Goal: Task Accomplishment & Management: Complete application form

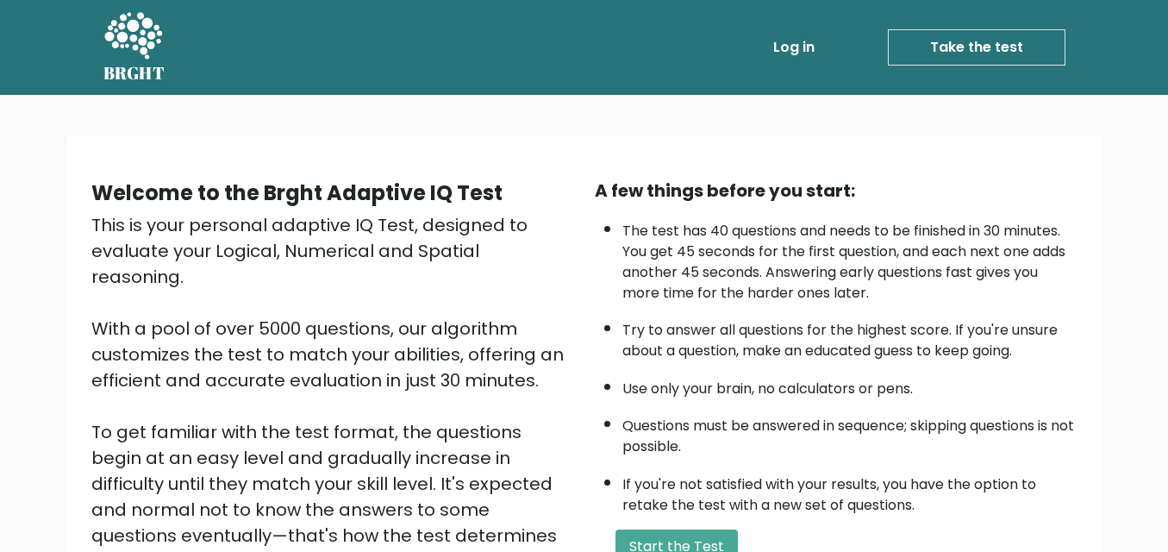
click at [977, 46] on link "Take the test" at bounding box center [977, 47] width 178 height 36
click at [669, 541] on button "Start the Test" at bounding box center [676, 546] width 122 height 34
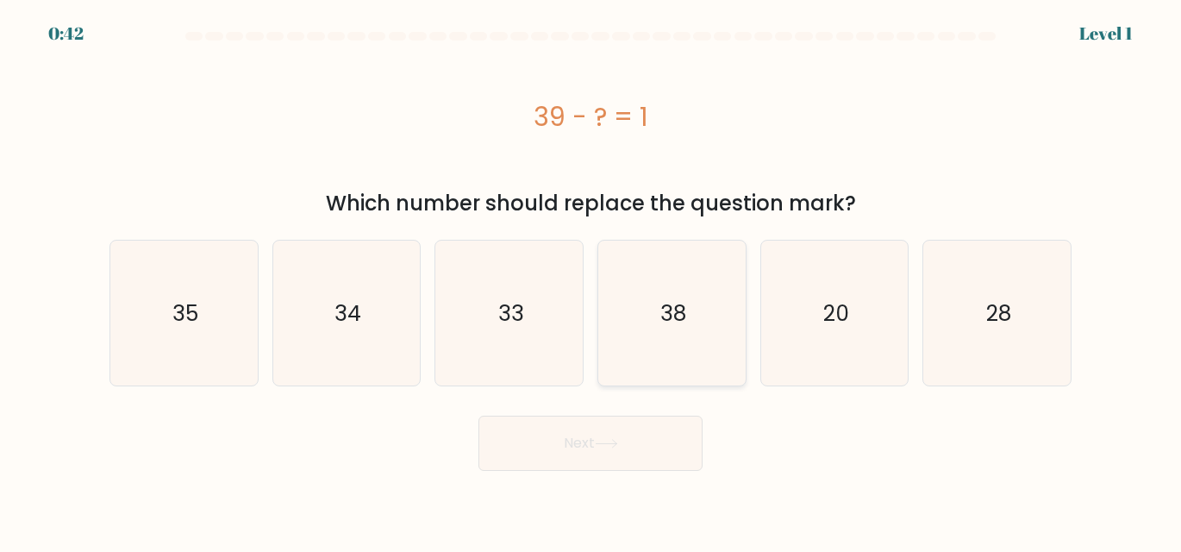
click at [669, 312] on text "38" at bounding box center [673, 313] width 26 height 30
click at [591, 280] on input "d. 38" at bounding box center [590, 278] width 1 height 4
radio input "true"
click at [618, 446] on icon at bounding box center [606, 443] width 23 height 9
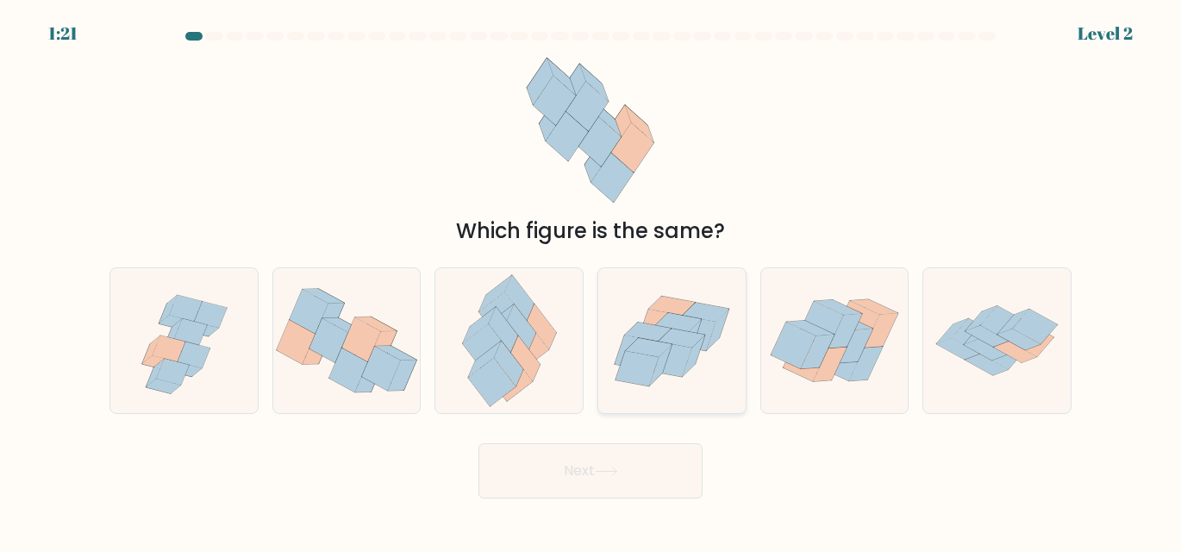
click at [694, 327] on icon at bounding box center [689, 339] width 22 height 41
click at [591, 280] on input "d." at bounding box center [590, 278] width 1 height 4
radio input "true"
click at [545, 467] on button "Next" at bounding box center [590, 470] width 224 height 55
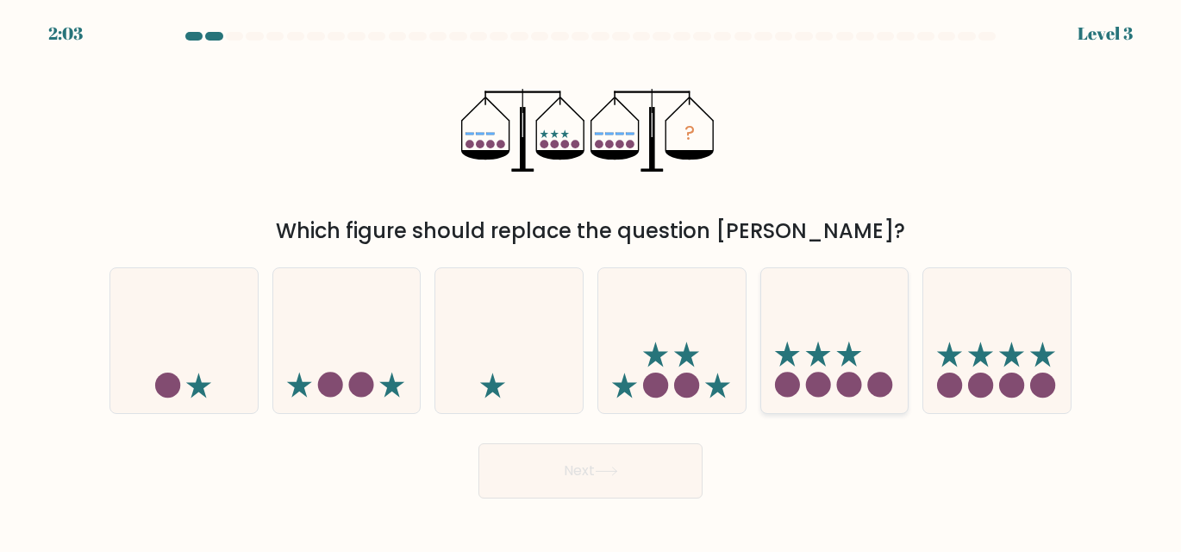
click at [834, 388] on icon at bounding box center [834, 340] width 147 height 122
click at [591, 280] on input "e." at bounding box center [590, 278] width 1 height 4
radio input "true"
click at [615, 489] on button "Next" at bounding box center [590, 470] width 224 height 55
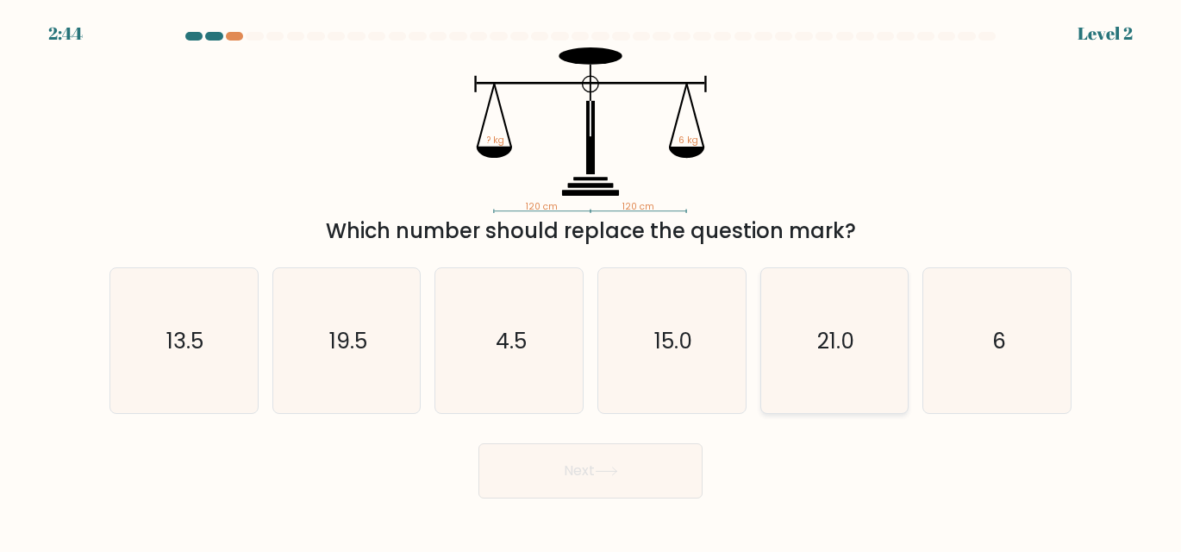
click at [818, 345] on text "21.0" at bounding box center [835, 341] width 37 height 30
click at [591, 280] on input "e. 21.0" at bounding box center [590, 278] width 1 height 4
radio input "true"
click at [629, 483] on button "Next" at bounding box center [590, 470] width 224 height 55
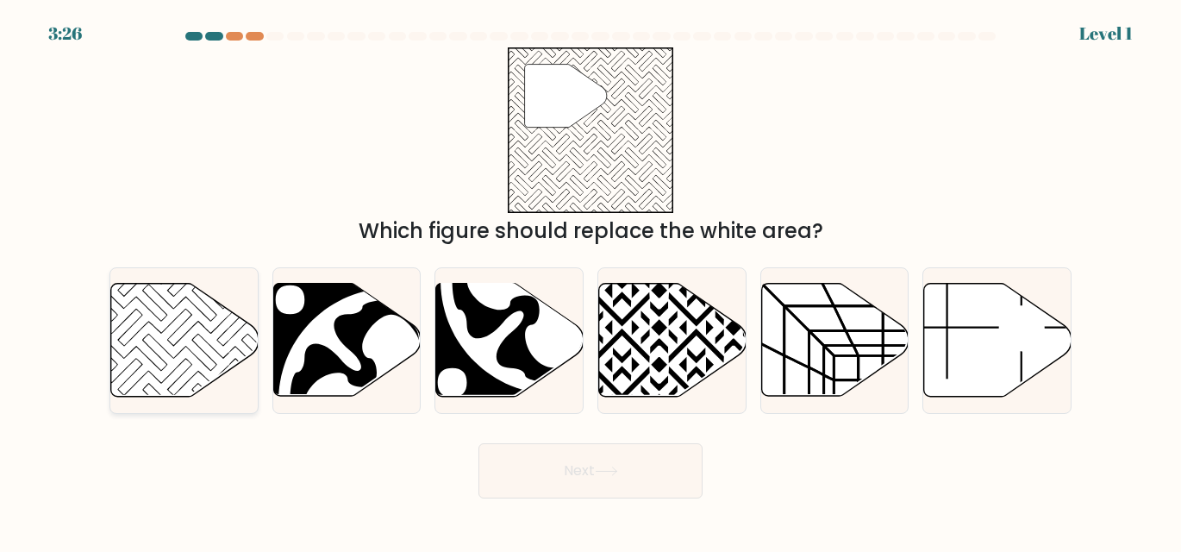
click at [203, 354] on icon at bounding box center [184, 340] width 147 height 113
click at [590, 280] on input "a." at bounding box center [590, 278] width 1 height 4
radio input "true"
click at [496, 470] on button "Next" at bounding box center [590, 470] width 224 height 55
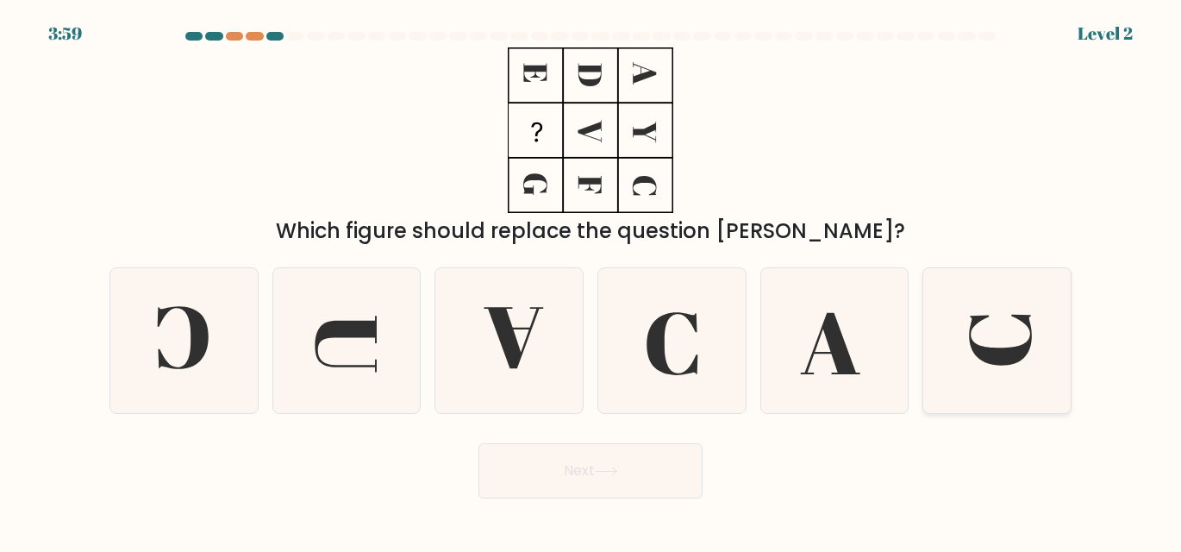
click at [1012, 347] on icon at bounding box center [997, 340] width 145 height 145
click at [591, 280] on input "f." at bounding box center [590, 278] width 1 height 4
radio input "true"
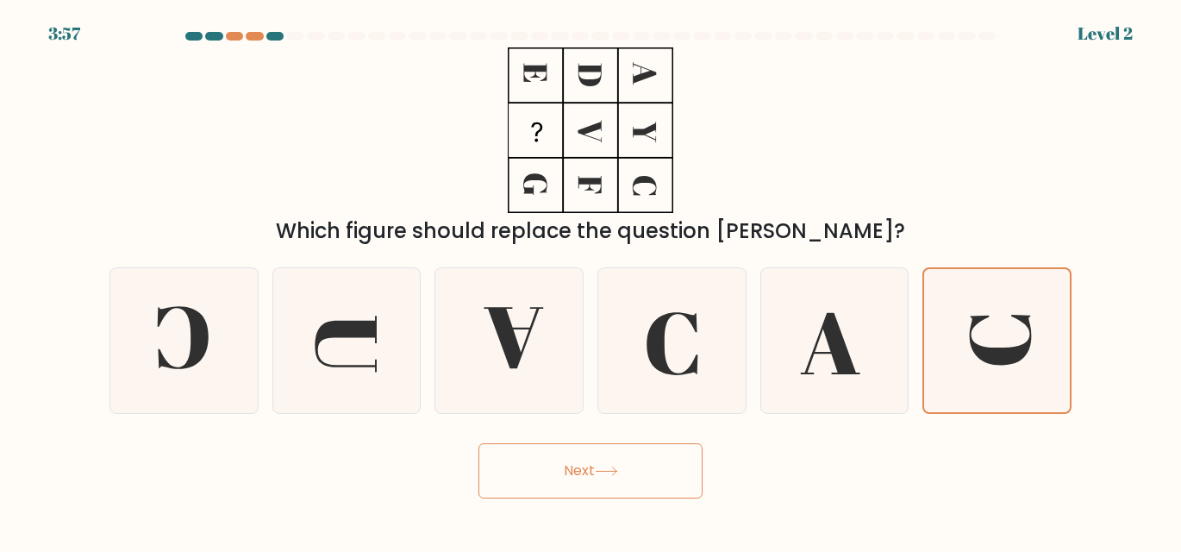
click at [621, 477] on button "Next" at bounding box center [590, 470] width 224 height 55
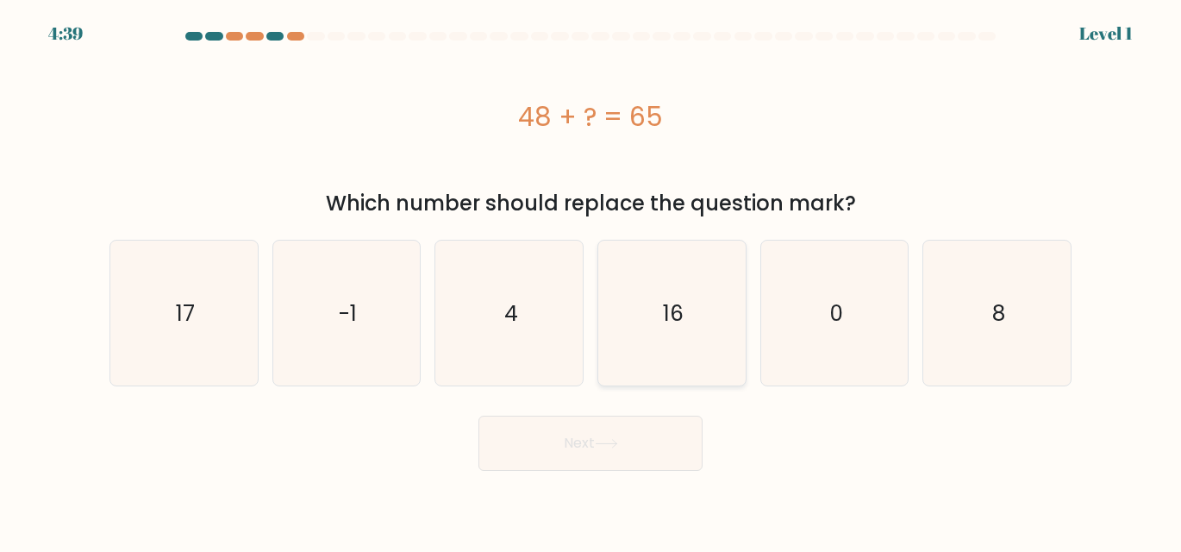
click at [672, 310] on text "16" at bounding box center [673, 313] width 21 height 30
click at [591, 280] on input "d. 16" at bounding box center [590, 278] width 1 height 4
radio input "true"
click at [611, 453] on button "Next" at bounding box center [590, 443] width 224 height 55
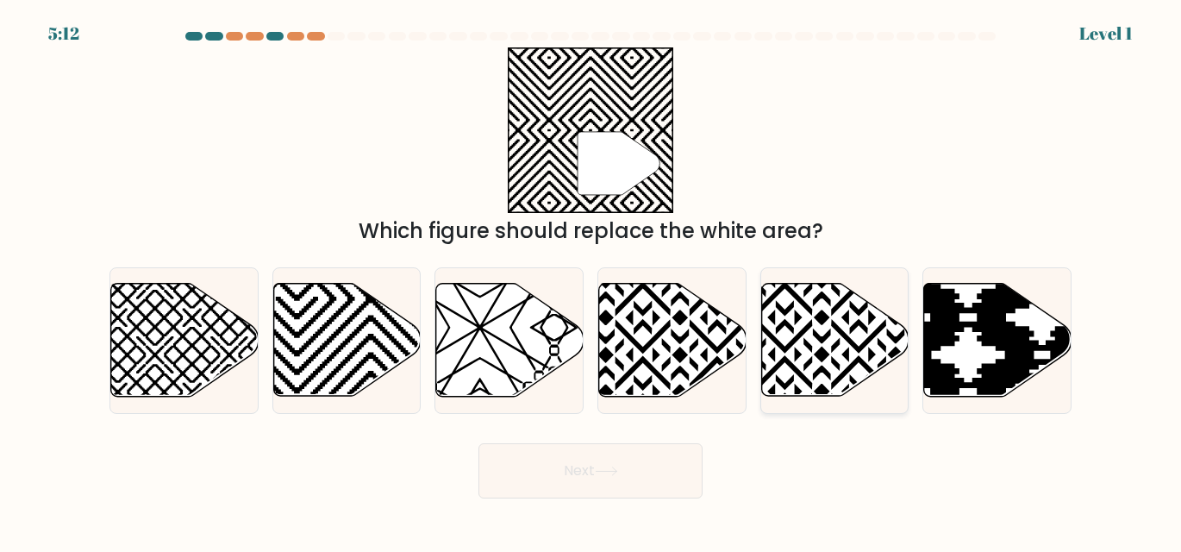
click at [802, 329] on icon at bounding box center [834, 340] width 147 height 113
click at [591, 280] on input "e." at bounding box center [590, 278] width 1 height 4
radio input "true"
click at [537, 463] on button "Next" at bounding box center [590, 470] width 224 height 55
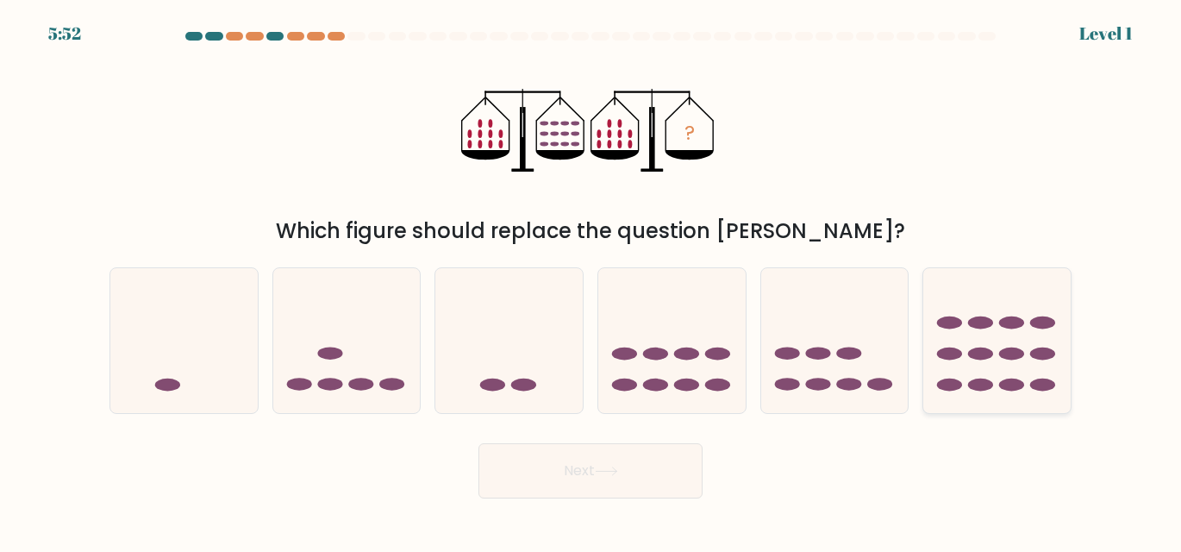
click at [1054, 369] on icon at bounding box center [996, 340] width 147 height 122
click at [591, 280] on input "f." at bounding box center [590, 278] width 1 height 4
radio input "true"
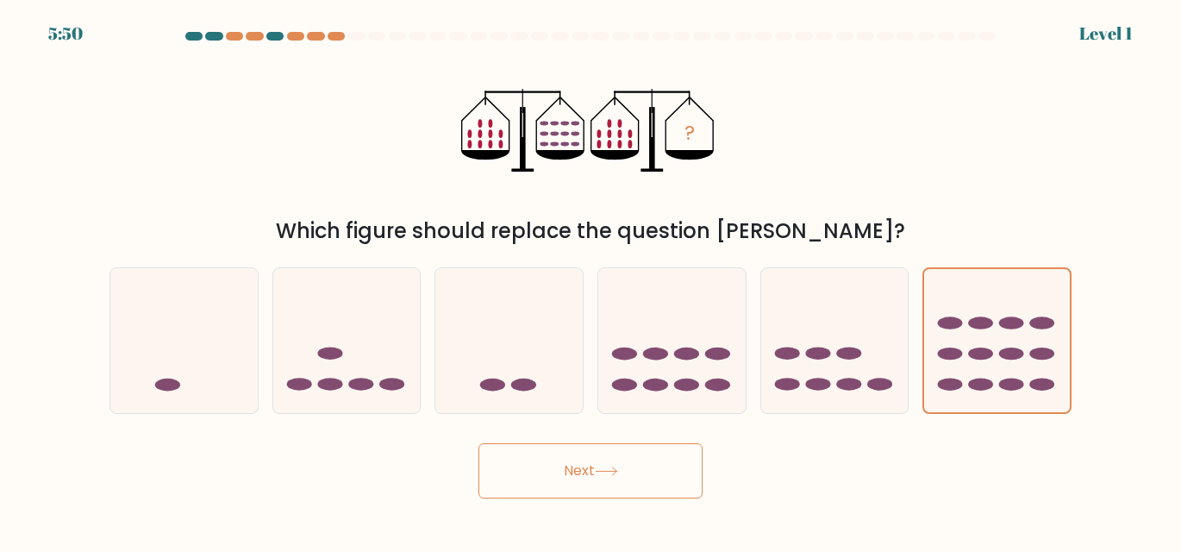
click at [564, 490] on button "Next" at bounding box center [590, 470] width 224 height 55
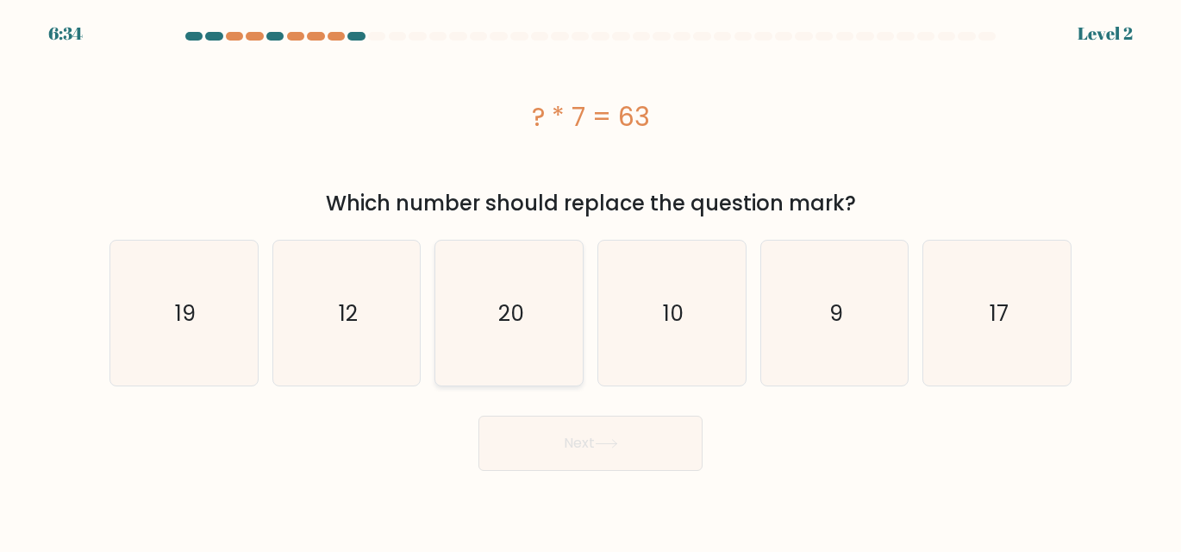
click at [534, 319] on icon "20" at bounding box center [509, 313] width 145 height 145
click at [590, 280] on input "c. 20" at bounding box center [590, 278] width 1 height 4
radio input "true"
click at [549, 451] on button "Next" at bounding box center [590, 443] width 224 height 55
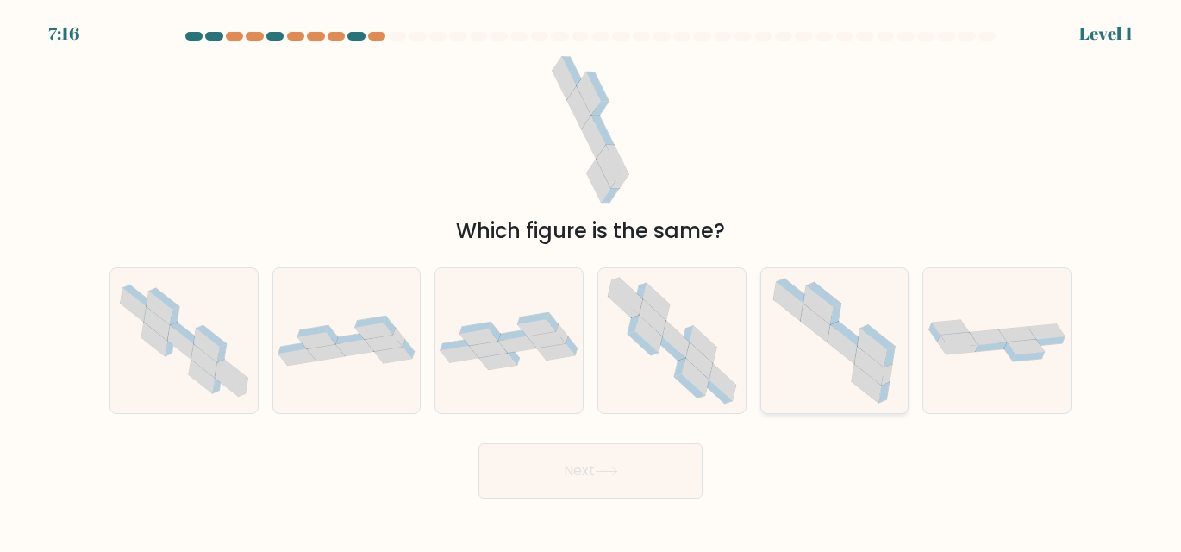
click at [835, 363] on icon at bounding box center [834, 340] width 144 height 145
click at [591, 280] on input "e." at bounding box center [590, 278] width 1 height 4
radio input "true"
click at [553, 470] on button "Next" at bounding box center [590, 470] width 224 height 55
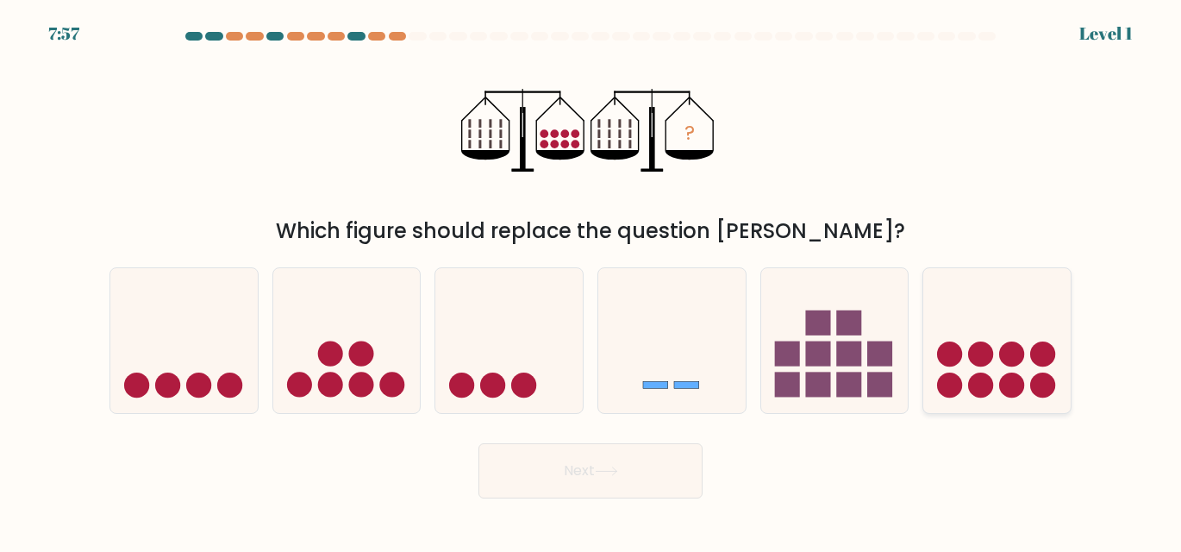
click at [1049, 395] on circle at bounding box center [1042, 384] width 25 height 25
click at [591, 280] on input "f." at bounding box center [590, 278] width 1 height 4
radio input "true"
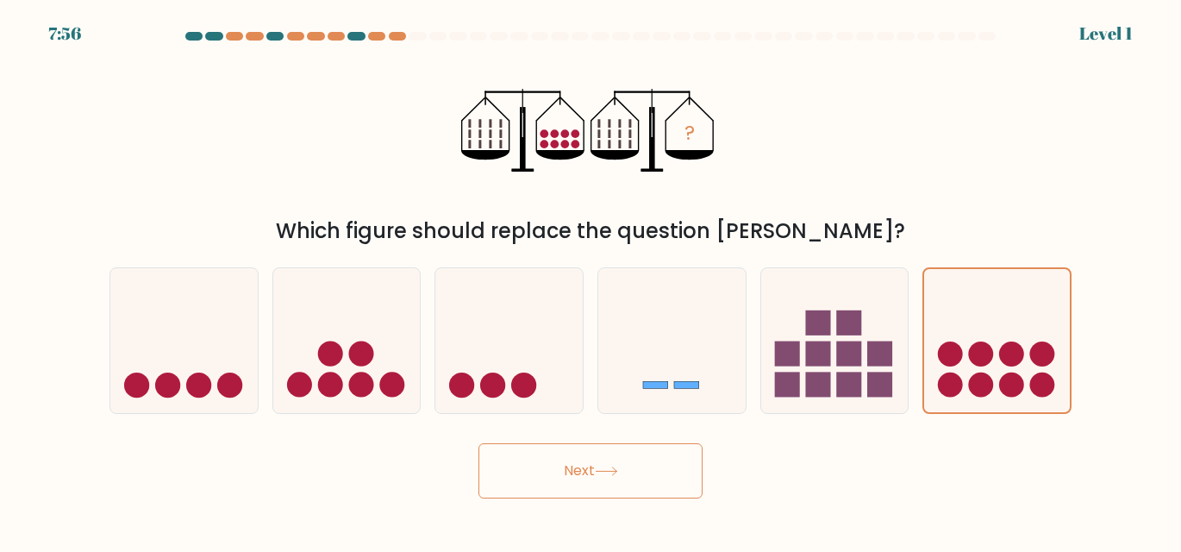
click at [609, 454] on button "Next" at bounding box center [590, 470] width 224 height 55
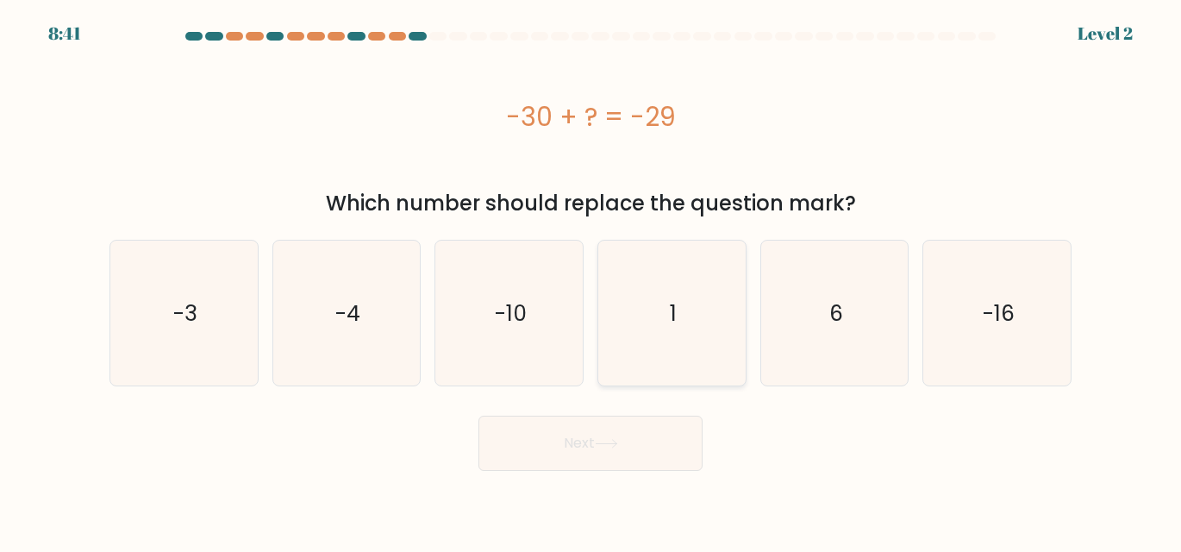
drag, startPoint x: 680, startPoint y: 317, endPoint x: 659, endPoint y: 368, distance: 55.2
click at [678, 318] on icon "1" at bounding box center [671, 313] width 145 height 145
click at [591, 280] on input "d. 1" at bounding box center [590, 278] width 1 height 4
radio input "true"
click at [635, 449] on button "Next" at bounding box center [590, 443] width 224 height 55
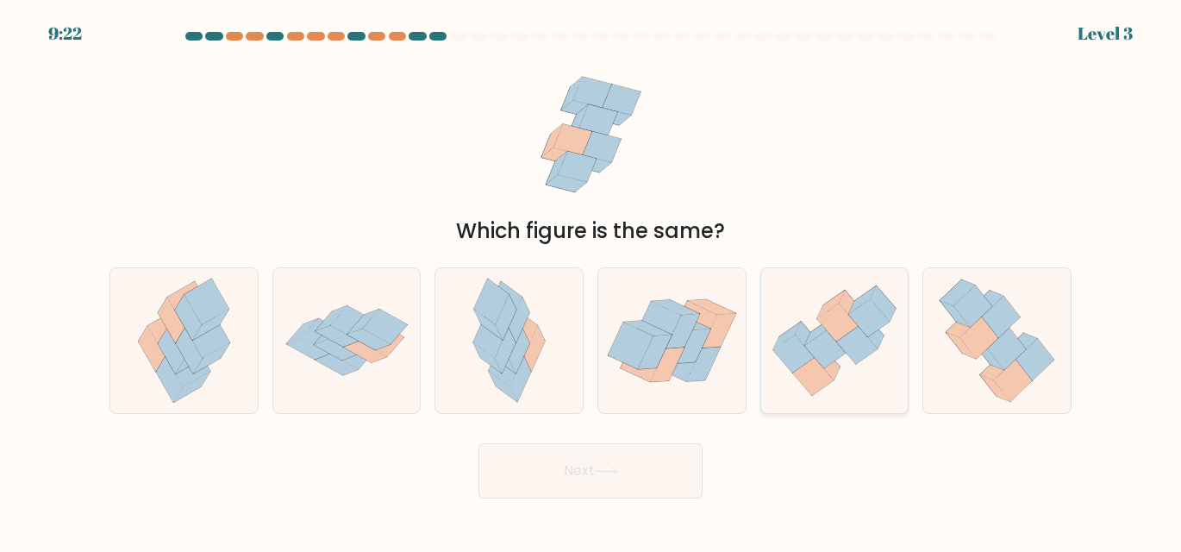
click at [858, 348] on icon at bounding box center [856, 345] width 41 height 38
click at [591, 280] on input "e." at bounding box center [590, 278] width 1 height 4
radio input "true"
click at [622, 468] on button "Next" at bounding box center [590, 470] width 224 height 55
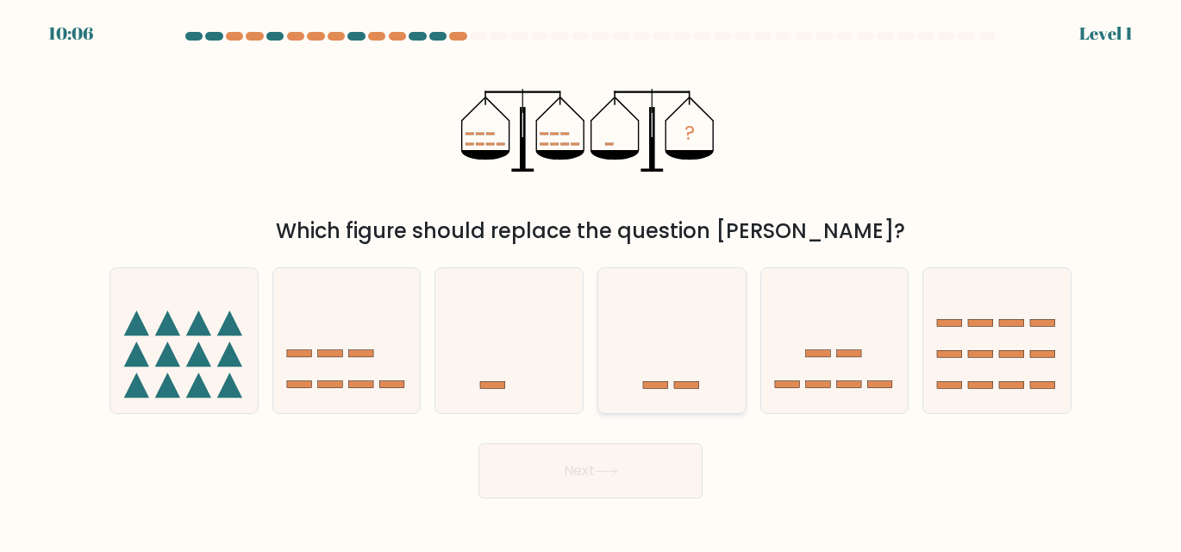
drag, startPoint x: 680, startPoint y: 373, endPoint x: 672, endPoint y: 382, distance: 11.6
click at [681, 373] on icon at bounding box center [671, 340] width 147 height 122
click at [591, 280] on input "d." at bounding box center [590, 278] width 1 height 4
radio input "true"
click at [616, 478] on button "Next" at bounding box center [590, 470] width 224 height 55
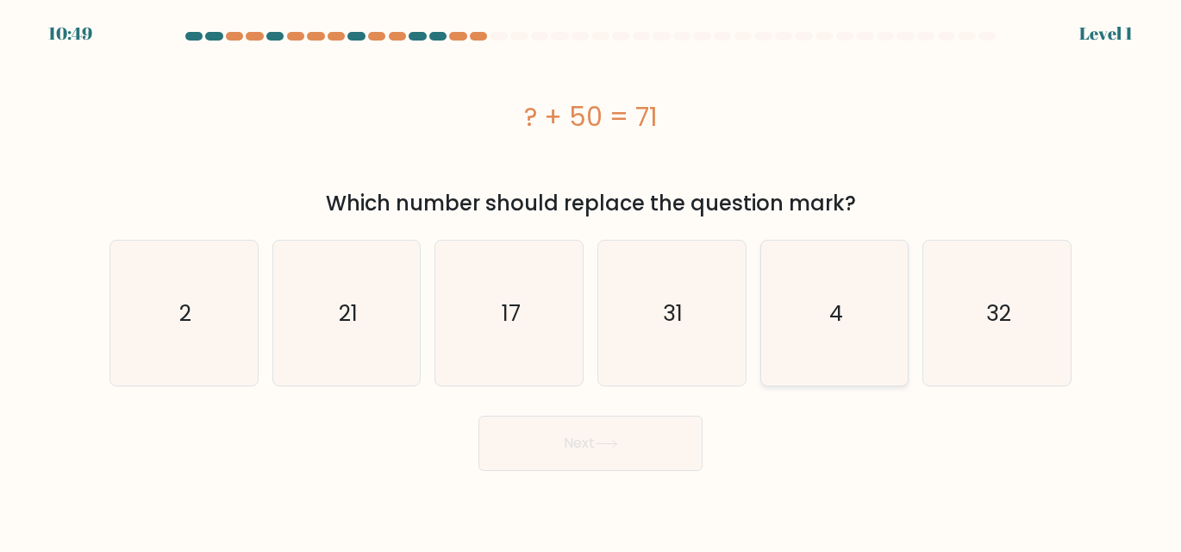
click at [847, 327] on icon "4" at bounding box center [834, 313] width 145 height 145
click at [591, 280] on input "e. 4" at bounding box center [590, 278] width 1 height 4
radio input "true"
click at [647, 465] on button "Next" at bounding box center [590, 443] width 224 height 55
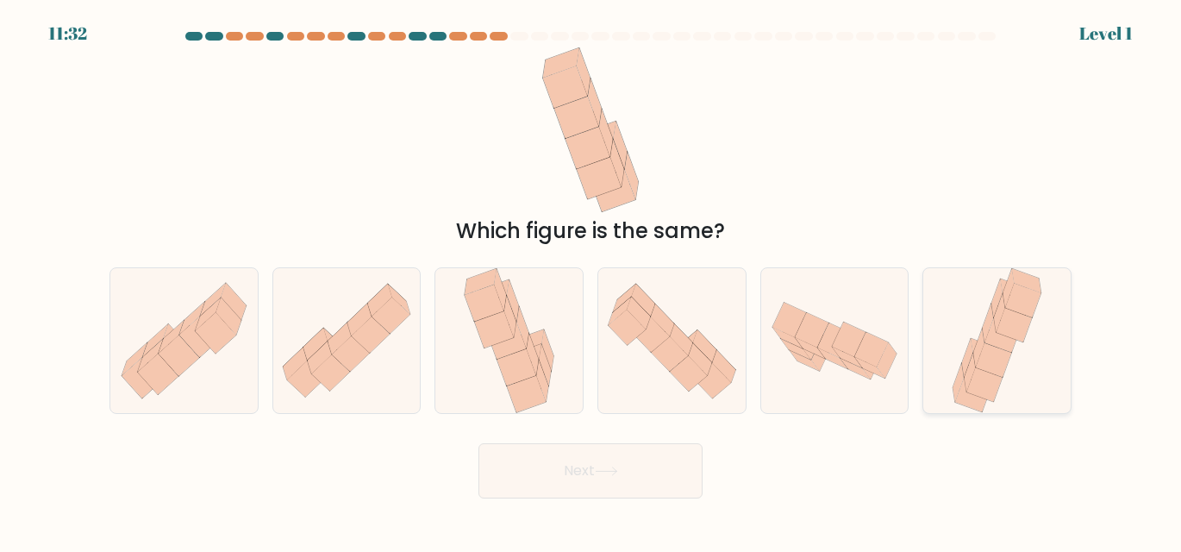
click at [1022, 328] on icon at bounding box center [1014, 325] width 35 height 34
click at [591, 280] on input "f." at bounding box center [590, 278] width 1 height 4
radio input "true"
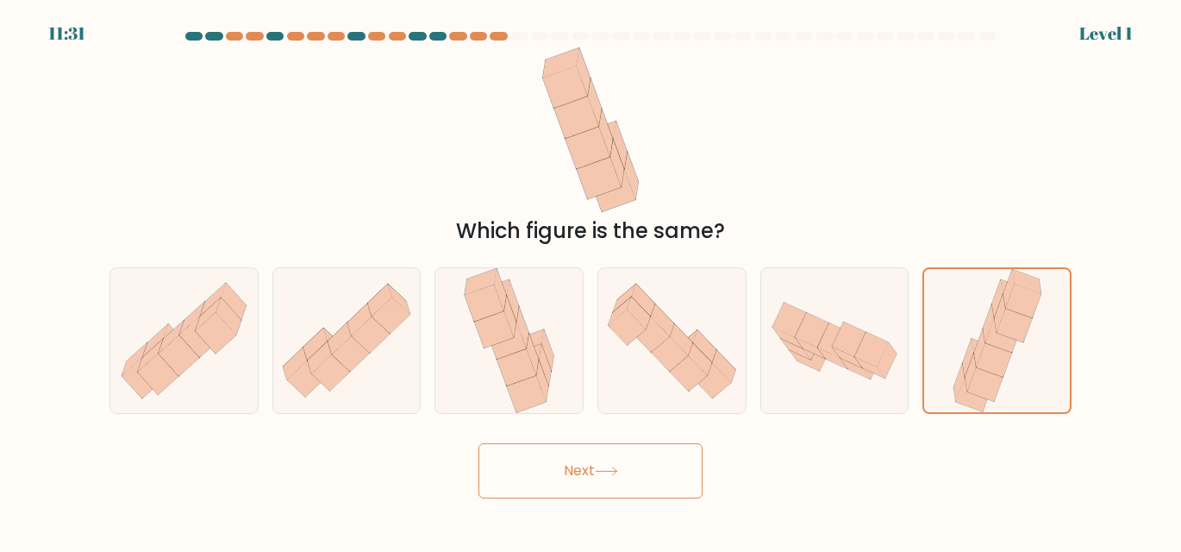
click at [624, 472] on button "Next" at bounding box center [590, 470] width 224 height 55
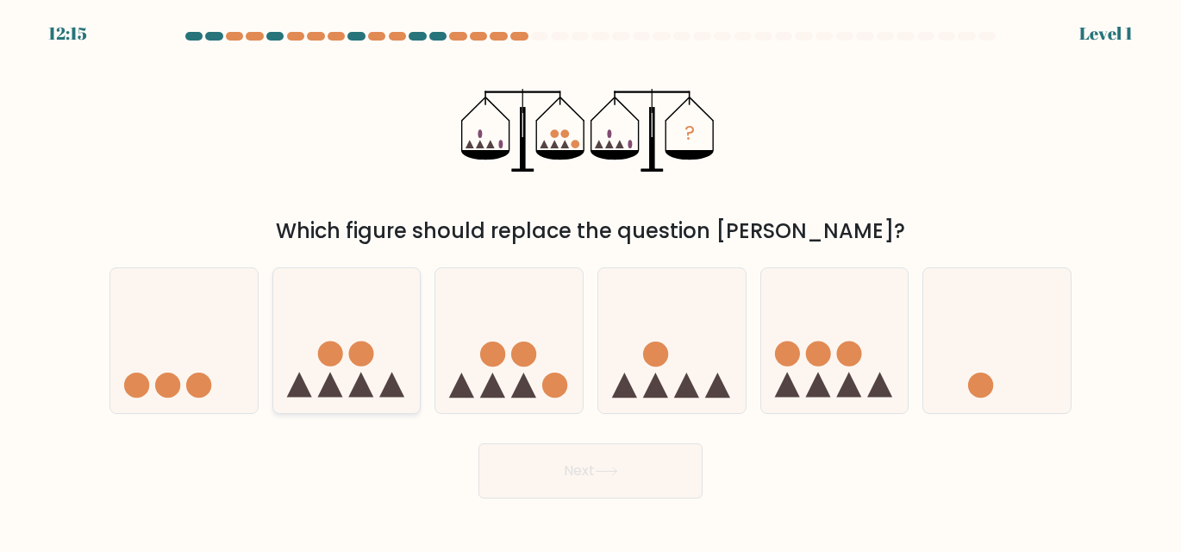
click at [375, 367] on icon at bounding box center [346, 340] width 147 height 122
click at [590, 280] on input "b." at bounding box center [590, 278] width 1 height 4
radio input "true"
click at [548, 474] on button "Next" at bounding box center [590, 470] width 224 height 55
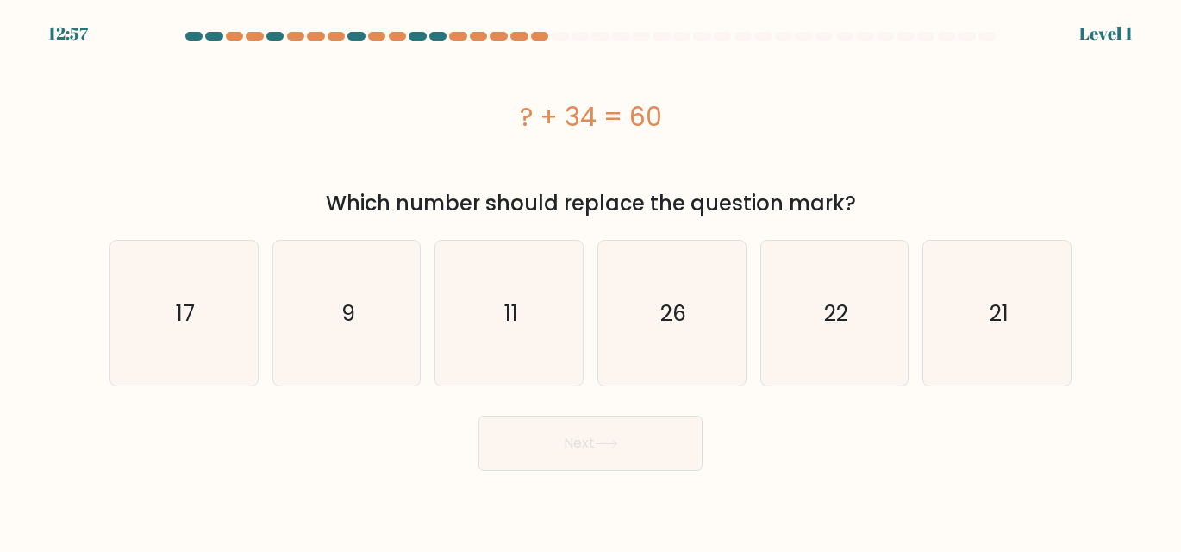
drag, startPoint x: 847, startPoint y: 322, endPoint x: 690, endPoint y: 412, distance: 181.1
click at [838, 333] on icon "22" at bounding box center [834, 313] width 145 height 145
click at [646, 456] on button "Next" at bounding box center [590, 443] width 224 height 55
click at [614, 457] on button "Next" at bounding box center [590, 443] width 224 height 55
click at [663, 315] on text "26" at bounding box center [673, 313] width 26 height 30
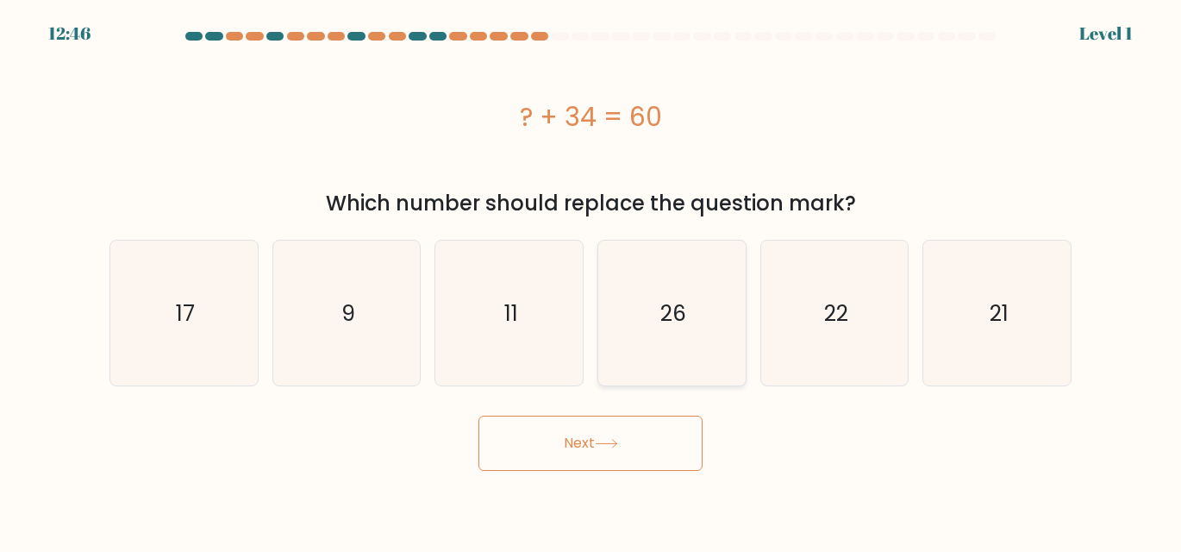
click at [591, 280] on input "d. 26" at bounding box center [590, 278] width 1 height 4
radio input "true"
click at [656, 322] on icon "26" at bounding box center [671, 312] width 143 height 143
click at [591, 280] on input "d. 26" at bounding box center [590, 278] width 1 height 4
click at [614, 447] on icon at bounding box center [606, 443] width 23 height 9
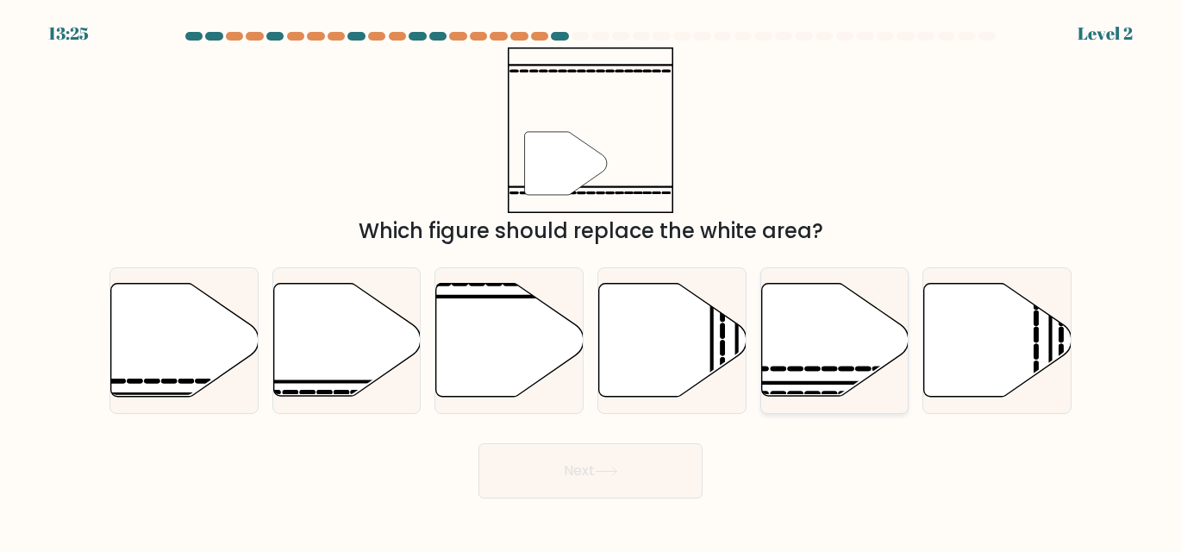
click at [842, 337] on icon at bounding box center [834, 340] width 147 height 113
click at [591, 280] on input "e." at bounding box center [590, 278] width 1 height 4
radio input "true"
click at [625, 474] on button "Next" at bounding box center [590, 470] width 224 height 55
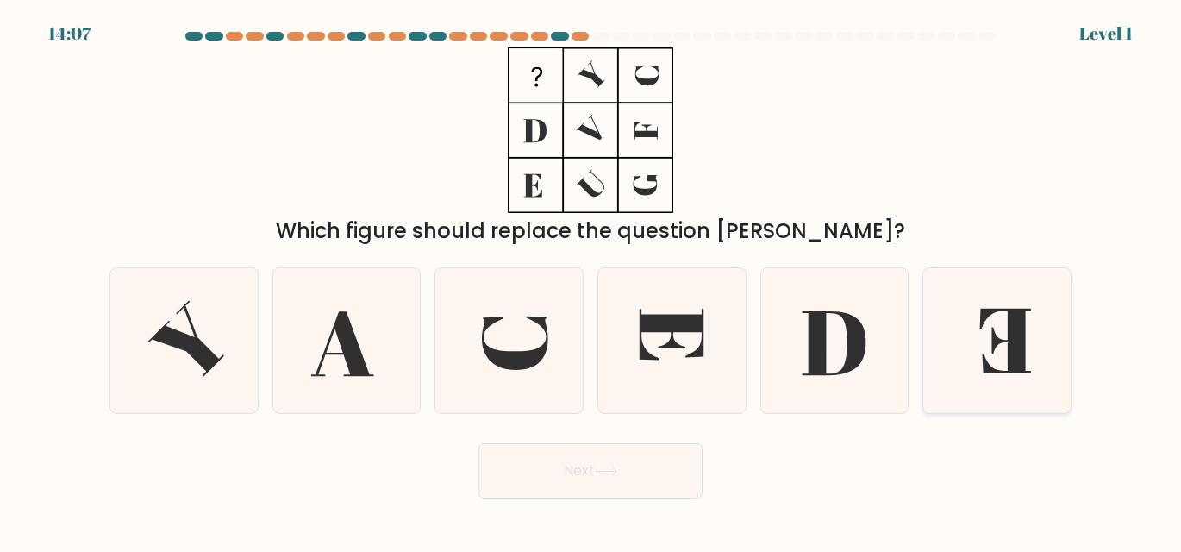
click at [993, 336] on icon at bounding box center [1004, 341] width 51 height 64
click at [591, 280] on input "f." at bounding box center [590, 278] width 1 height 4
radio input "true"
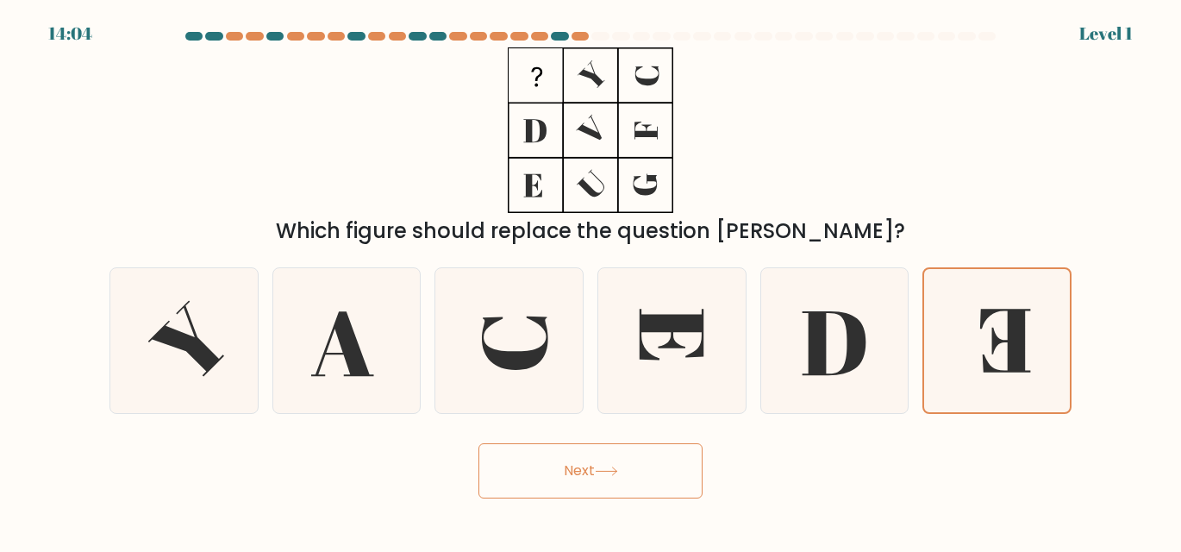
click at [612, 481] on button "Next" at bounding box center [590, 470] width 224 height 55
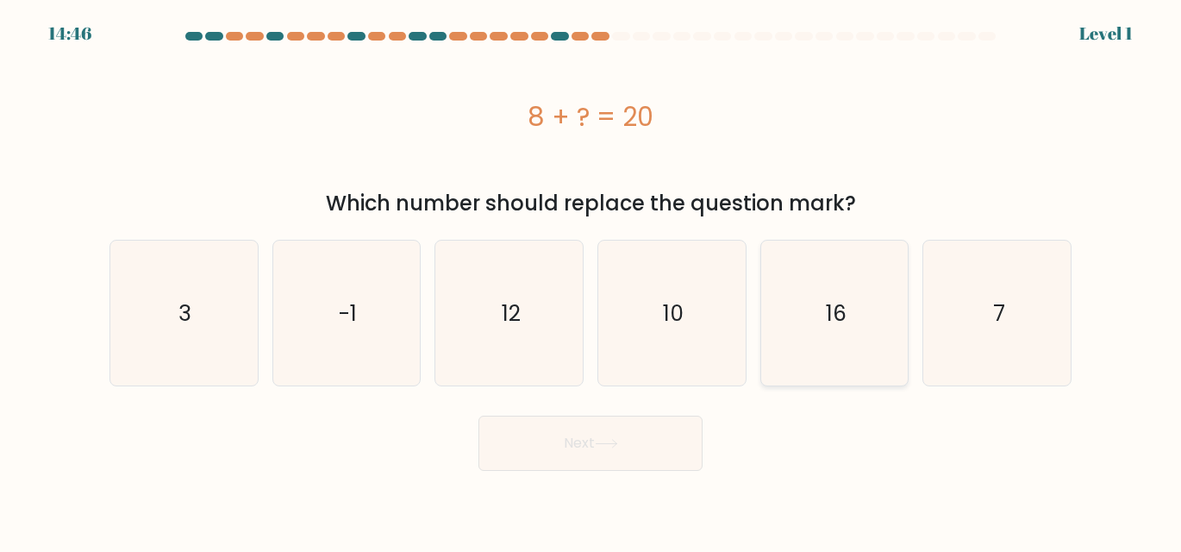
click at [836, 309] on text "16" at bounding box center [836, 313] width 21 height 30
click at [591, 280] on input "e. 16" at bounding box center [590, 278] width 1 height 4
radio input "true"
click at [610, 455] on button "Next" at bounding box center [590, 443] width 224 height 55
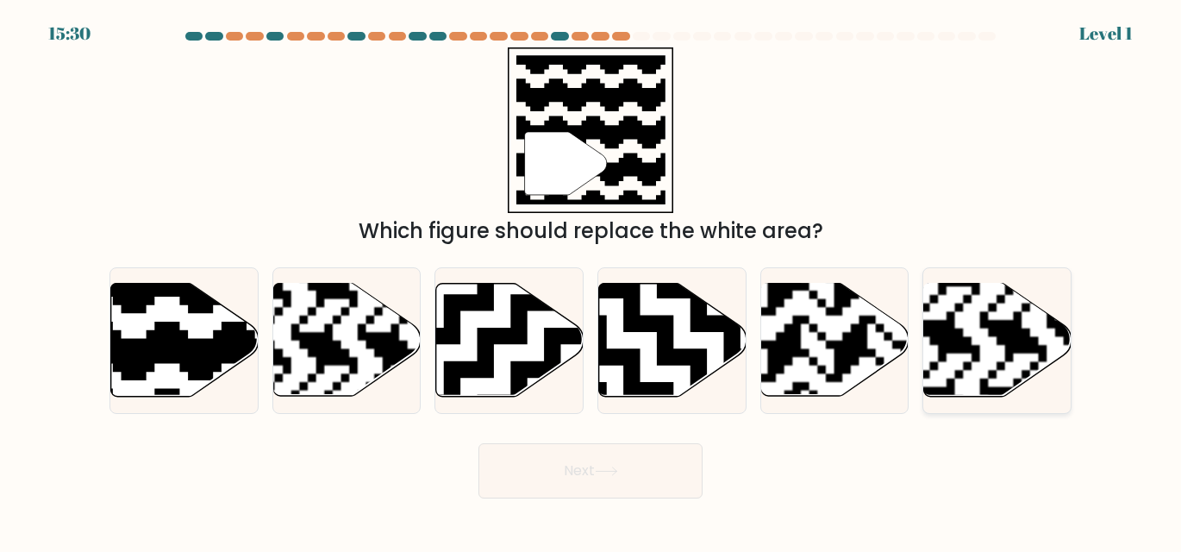
click at [997, 331] on rect at bounding box center [946, 403] width 267 height 267
click at [591, 280] on input "f." at bounding box center [590, 278] width 1 height 4
radio input "true"
click at [203, 337] on icon at bounding box center [184, 340] width 147 height 113
click at [590, 280] on input "a." at bounding box center [590, 278] width 1 height 4
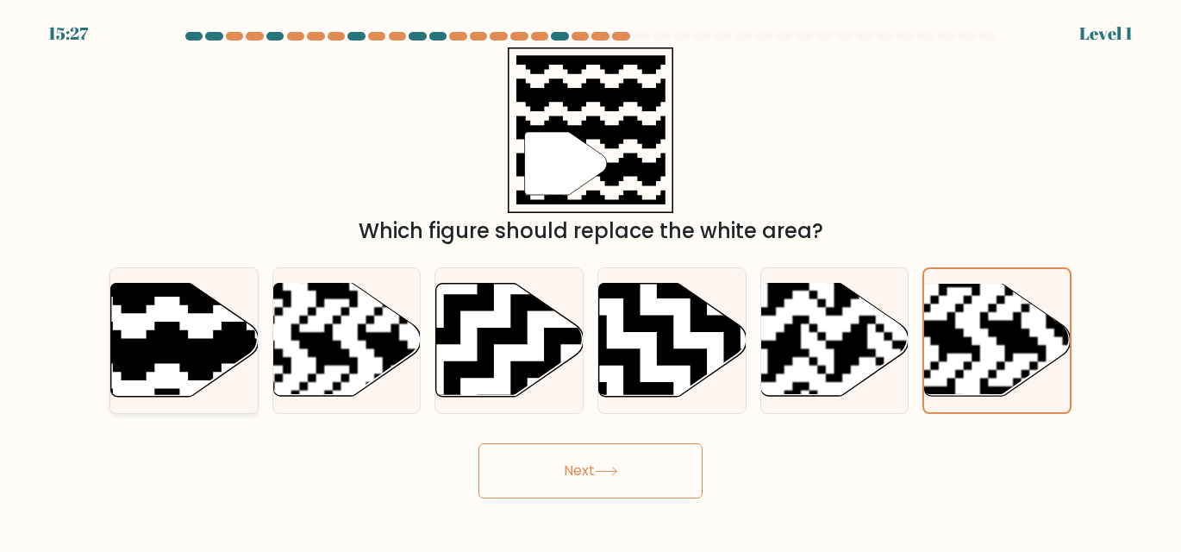
radio input "true"
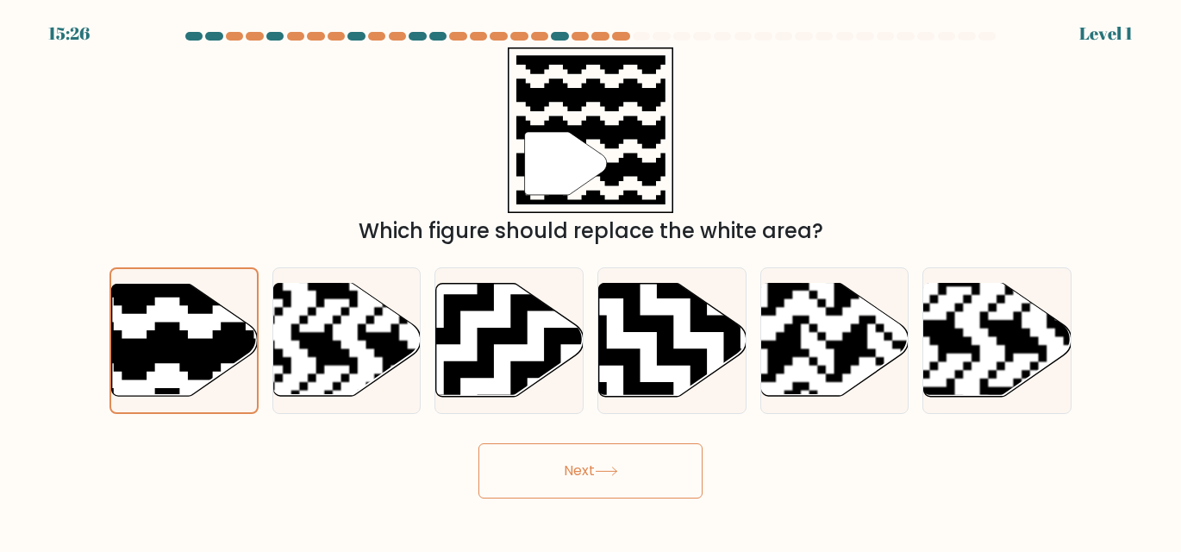
click at [552, 472] on button "Next" at bounding box center [590, 470] width 224 height 55
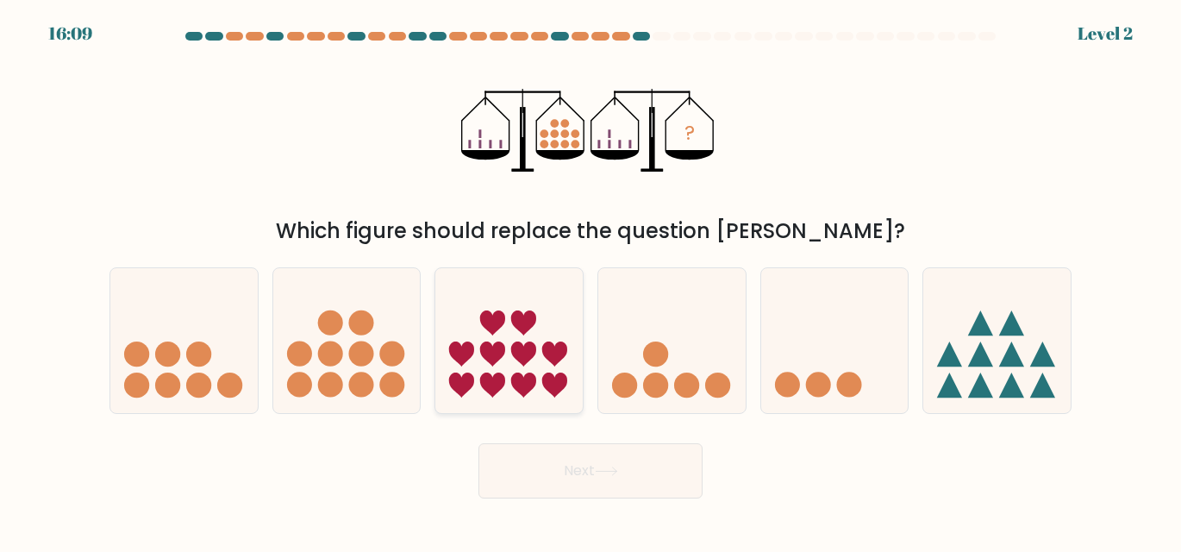
click at [534, 366] on icon at bounding box center [508, 340] width 147 height 122
click at [590, 280] on input "c." at bounding box center [590, 278] width 1 height 4
radio input "true"
click at [647, 480] on button "Next" at bounding box center [590, 470] width 224 height 55
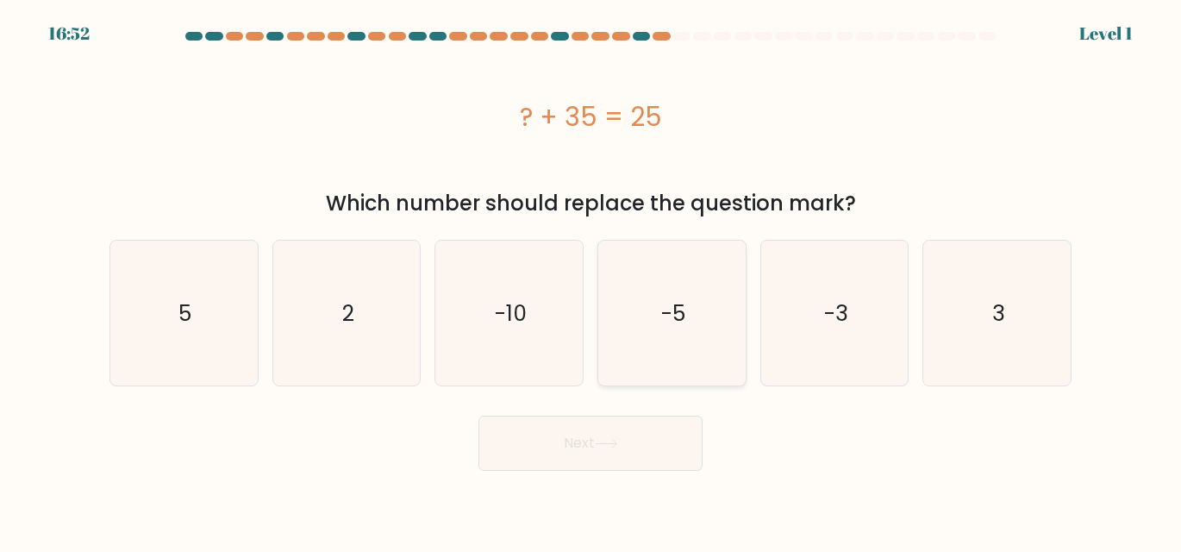
drag, startPoint x: 675, startPoint y: 322, endPoint x: 640, endPoint y: 366, distance: 56.4
click at [673, 325] on text "-5" at bounding box center [673, 313] width 24 height 30
click at [591, 280] on input "d. -5" at bounding box center [590, 278] width 1 height 4
radio input "true"
click at [625, 452] on button "Next" at bounding box center [590, 443] width 224 height 55
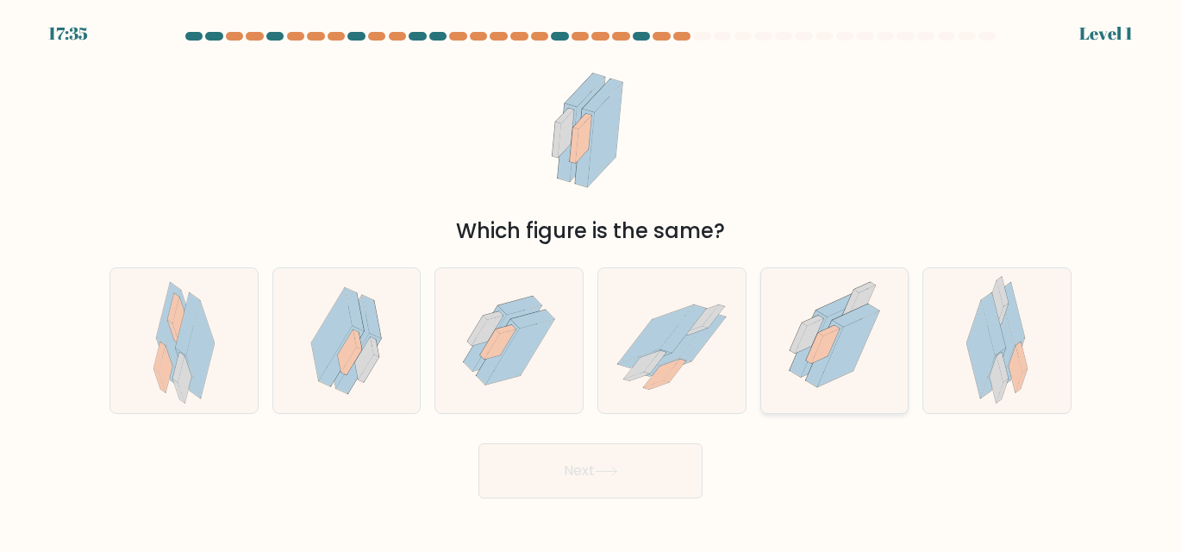
click at [872, 339] on icon at bounding box center [834, 340] width 129 height 145
click at [591, 280] on input "e." at bounding box center [590, 278] width 1 height 4
radio input "true"
click at [600, 484] on button "Next" at bounding box center [590, 470] width 224 height 55
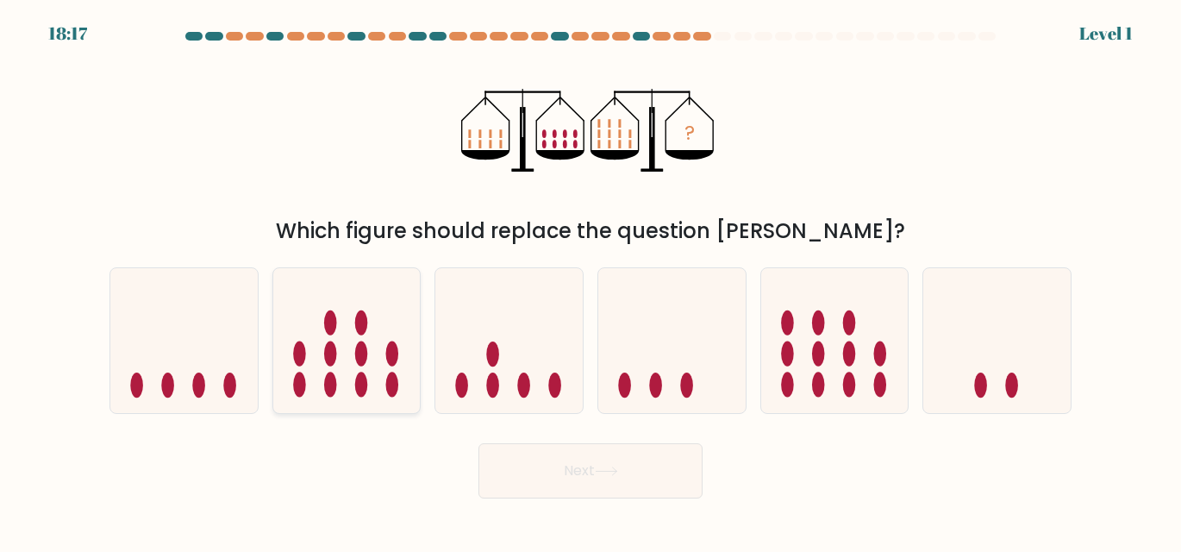
click at [404, 385] on icon at bounding box center [346, 340] width 147 height 122
click at [590, 280] on input "b." at bounding box center [590, 278] width 1 height 4
radio input "true"
click at [575, 482] on button "Next" at bounding box center [590, 470] width 224 height 55
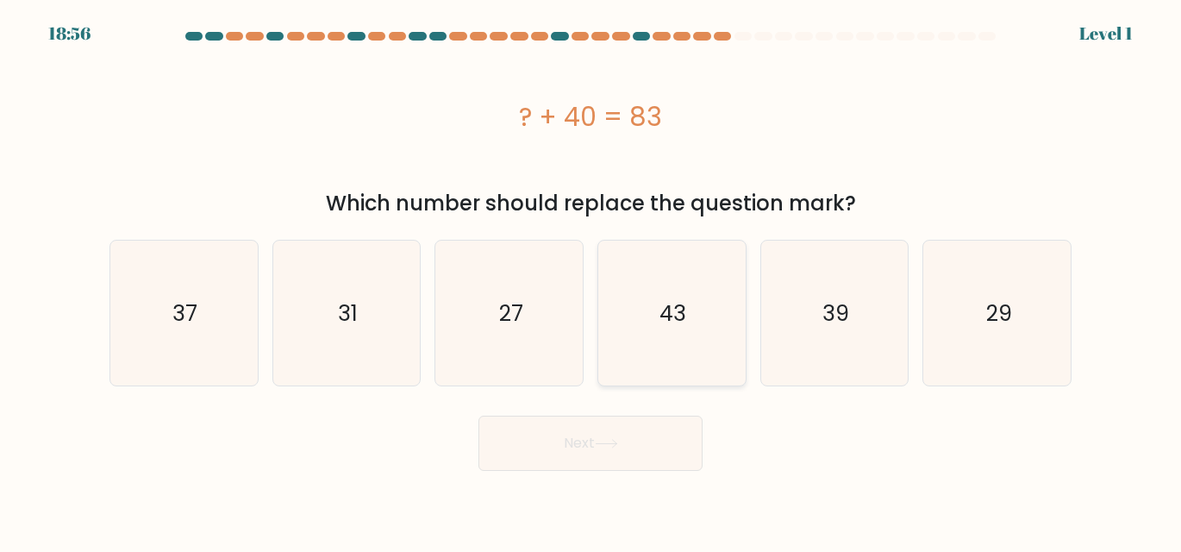
click at [697, 316] on icon "43" at bounding box center [671, 313] width 145 height 145
click at [591, 280] on input "d. 43" at bounding box center [590, 278] width 1 height 4
radio input "true"
click at [662, 439] on button "Next" at bounding box center [590, 443] width 224 height 55
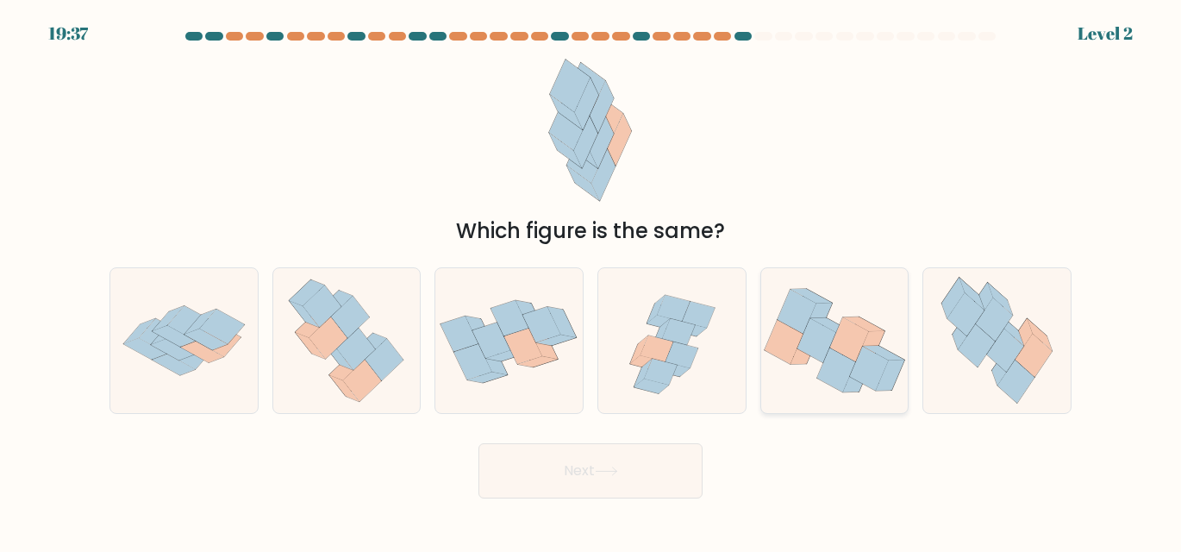
click at [835, 359] on icon at bounding box center [836, 370] width 39 height 44
click at [591, 280] on input "e." at bounding box center [590, 278] width 1 height 4
radio input "true"
click at [637, 475] on button "Next" at bounding box center [590, 470] width 224 height 55
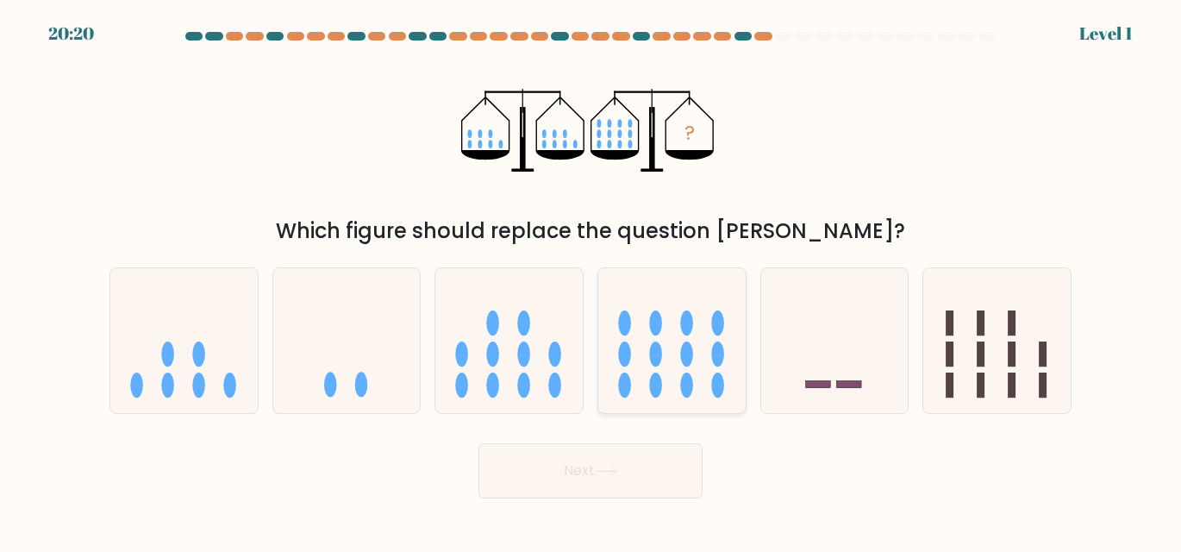
click at [675, 380] on icon at bounding box center [671, 340] width 147 height 122
click at [591, 280] on input "d." at bounding box center [590, 278] width 1 height 4
radio input "true"
click at [637, 472] on button "Next" at bounding box center [590, 470] width 224 height 55
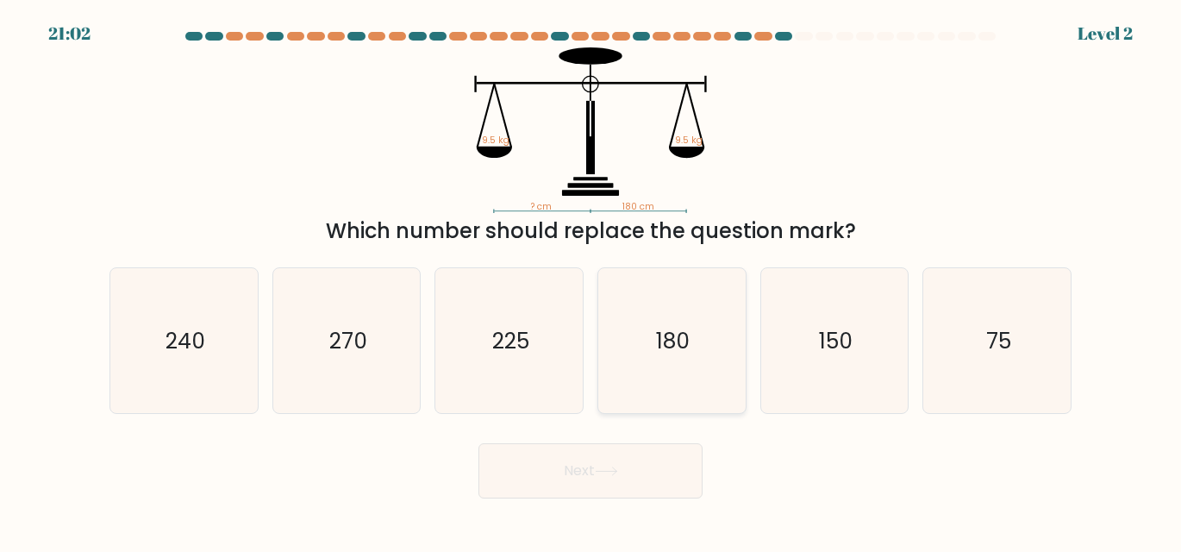
click at [695, 355] on icon "180" at bounding box center [671, 340] width 145 height 145
click at [591, 280] on input "d. 180" at bounding box center [590, 278] width 1 height 4
radio input "true"
click at [642, 468] on button "Next" at bounding box center [590, 470] width 224 height 55
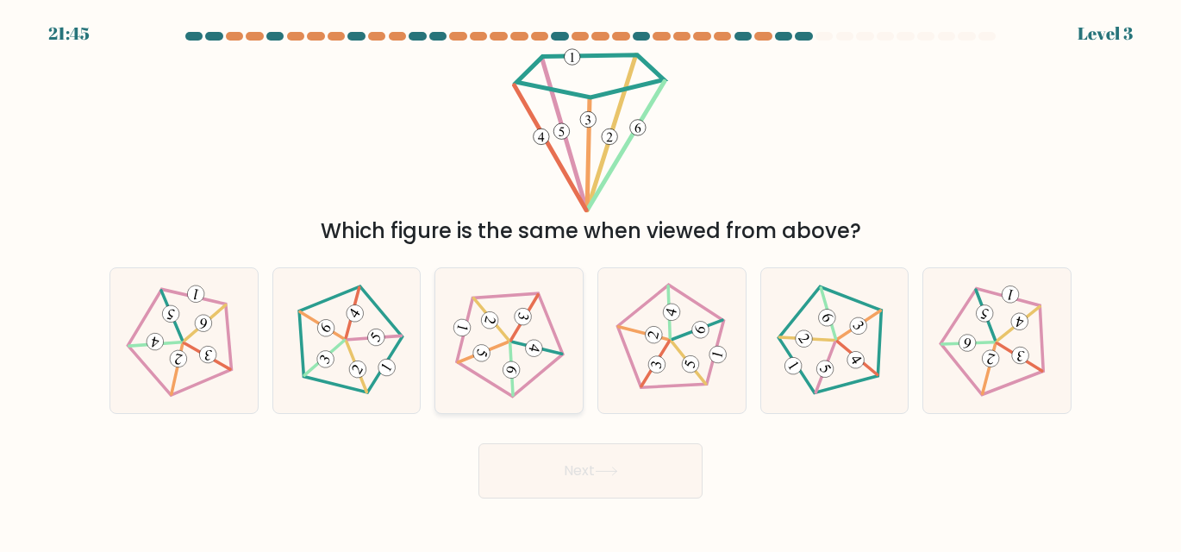
click at [482, 387] on icon at bounding box center [509, 341] width 116 height 116
click at [590, 280] on input "c." at bounding box center [590, 278] width 1 height 4
radio input "true"
click at [570, 479] on button "Next" at bounding box center [590, 470] width 224 height 55
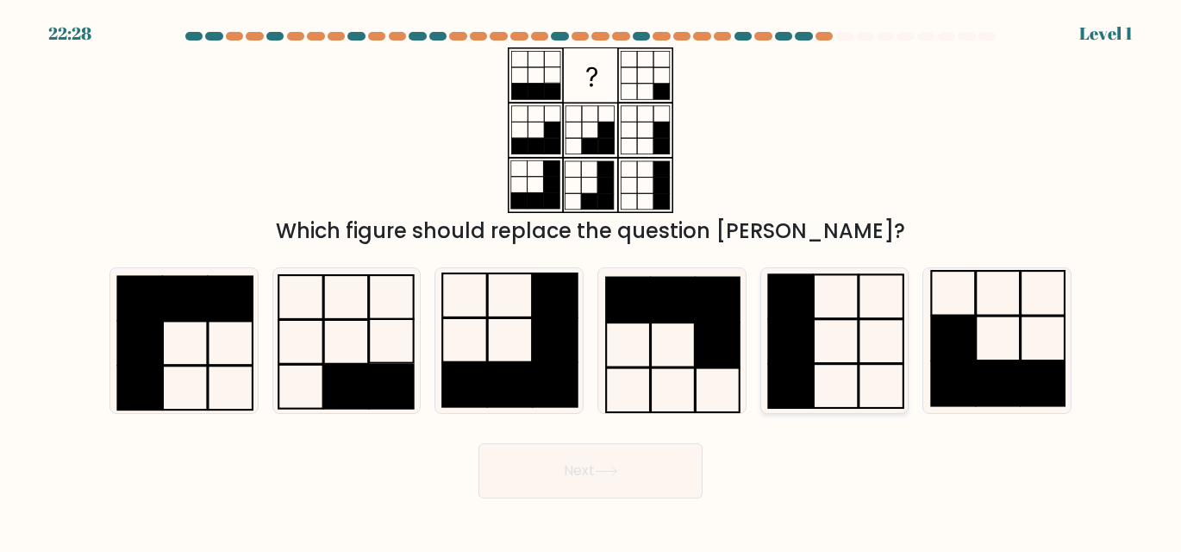
drag, startPoint x: 853, startPoint y: 345, endPoint x: 773, endPoint y: 384, distance: 88.7
click at [853, 346] on icon at bounding box center [834, 340] width 145 height 145
click at [591, 280] on input "e." at bounding box center [590, 278] width 1 height 4
radio input "true"
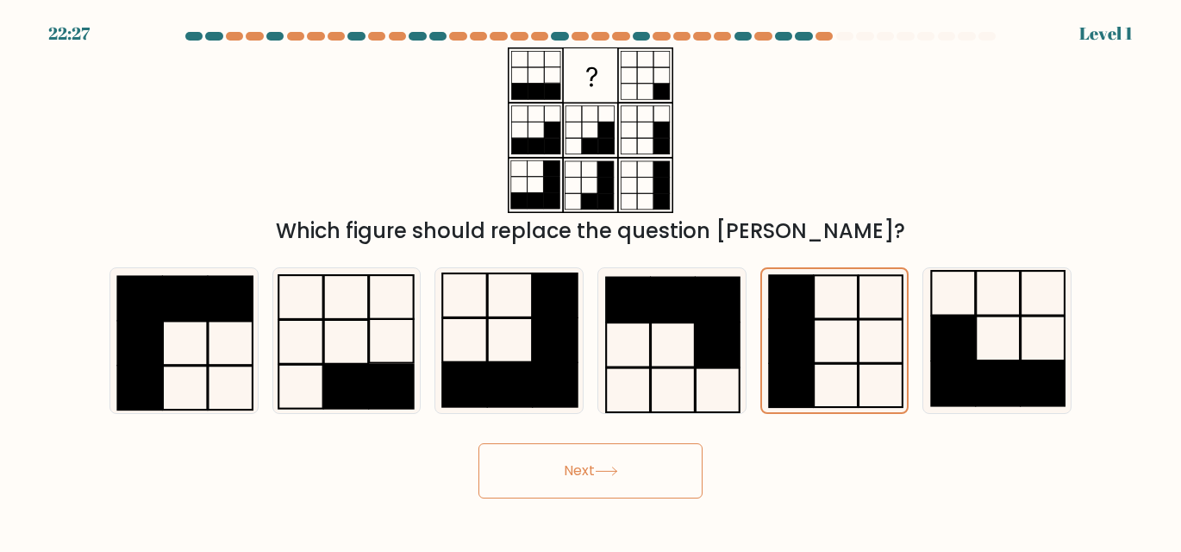
click at [684, 467] on button "Next" at bounding box center [590, 470] width 224 height 55
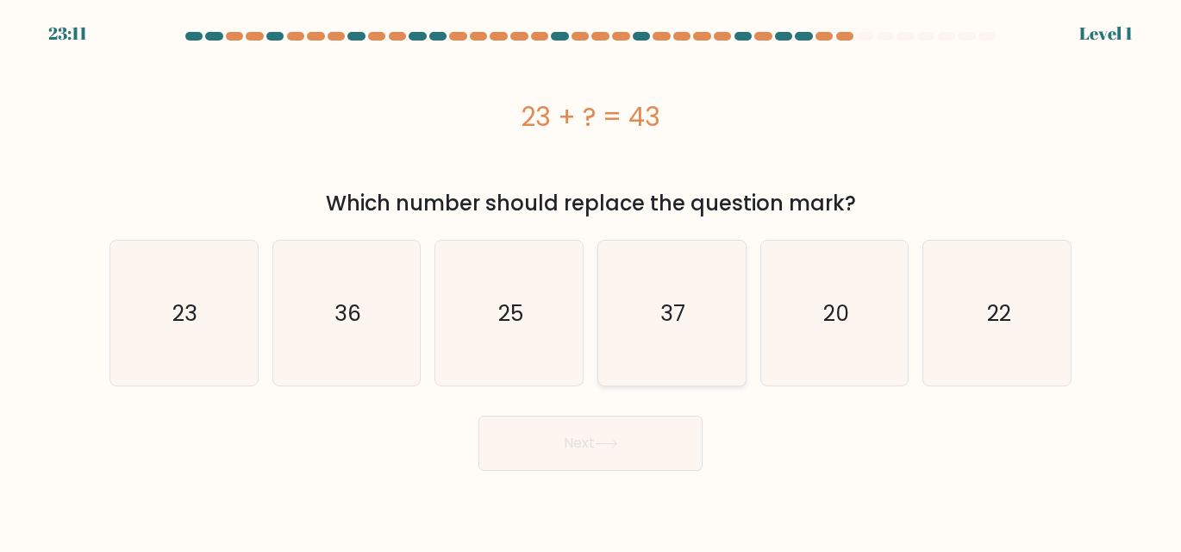
click at [684, 322] on text "37" at bounding box center [672, 313] width 25 height 30
click at [591, 280] on input "d. 37" at bounding box center [590, 278] width 1 height 4
radio input "true"
click at [649, 462] on button "Next" at bounding box center [590, 443] width 224 height 55
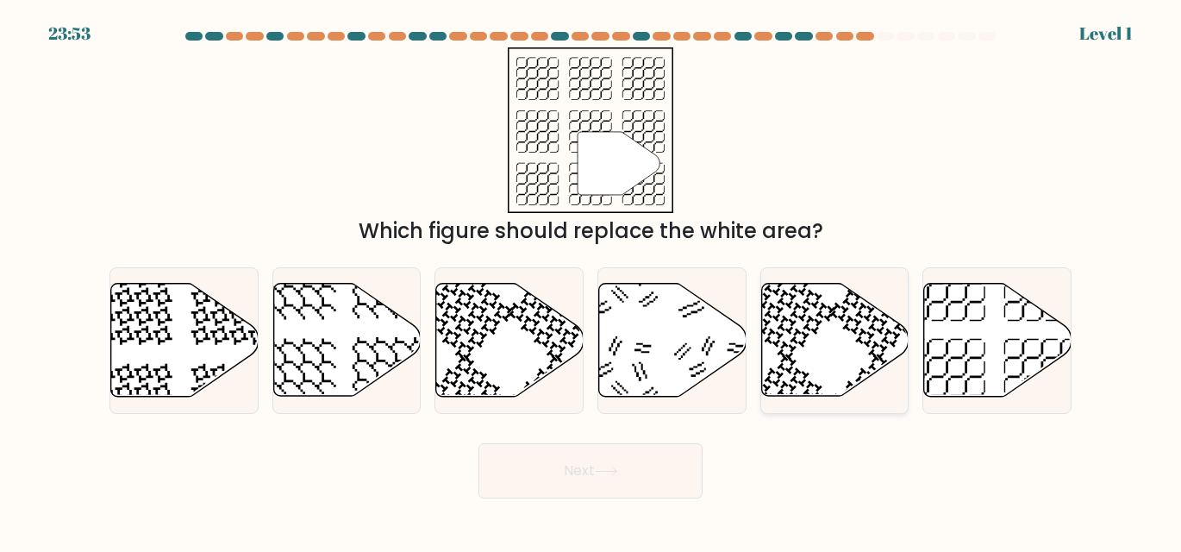
click at [884, 350] on icon at bounding box center [877, 312] width 97 height 97
click at [591, 280] on input "e." at bounding box center [590, 278] width 1 height 4
radio input "true"
click at [615, 472] on icon at bounding box center [606, 470] width 23 height 9
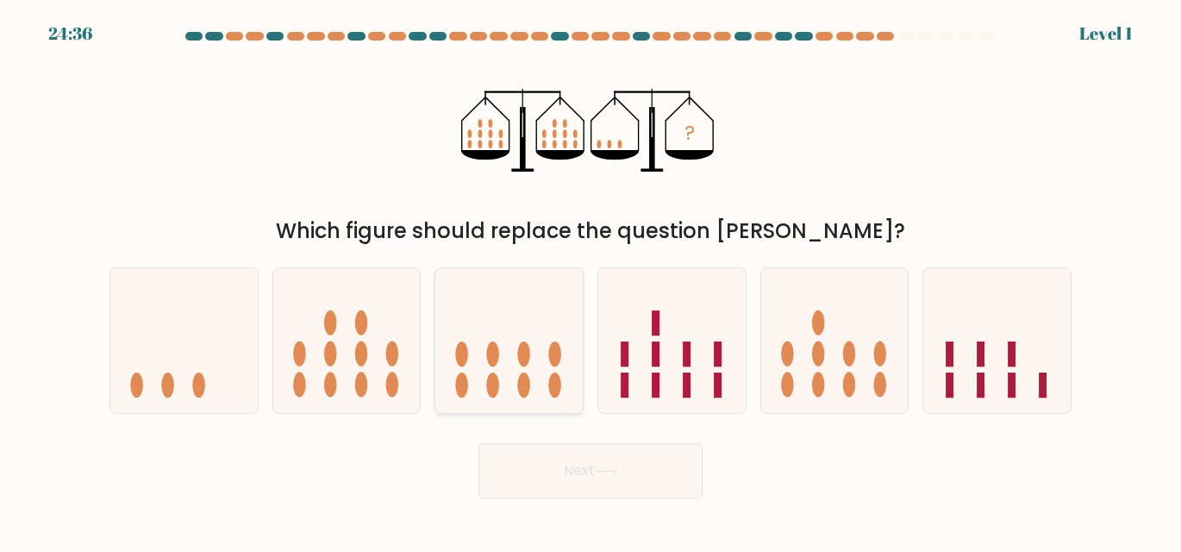
click at [532, 380] on icon at bounding box center [508, 340] width 147 height 122
click at [590, 280] on input "c." at bounding box center [590, 278] width 1 height 4
radio input "true"
click at [628, 475] on button "Next" at bounding box center [590, 470] width 224 height 55
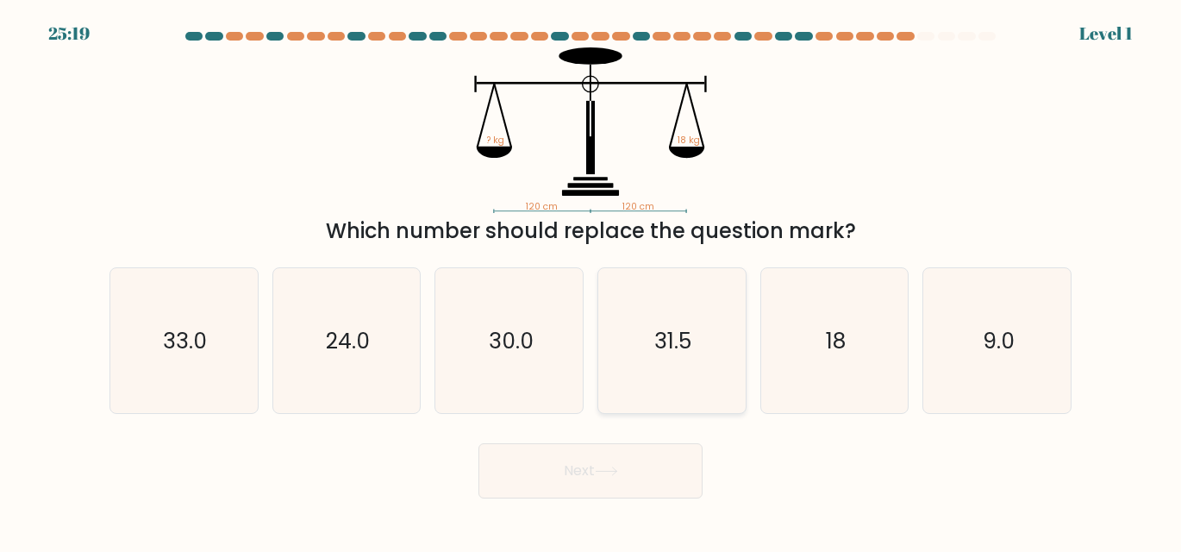
click at [699, 360] on icon "31.5" at bounding box center [671, 340] width 145 height 145
click at [591, 280] on input "d. 31.5" at bounding box center [590, 278] width 1 height 4
radio input "true"
click at [638, 465] on button "Next" at bounding box center [590, 470] width 224 height 55
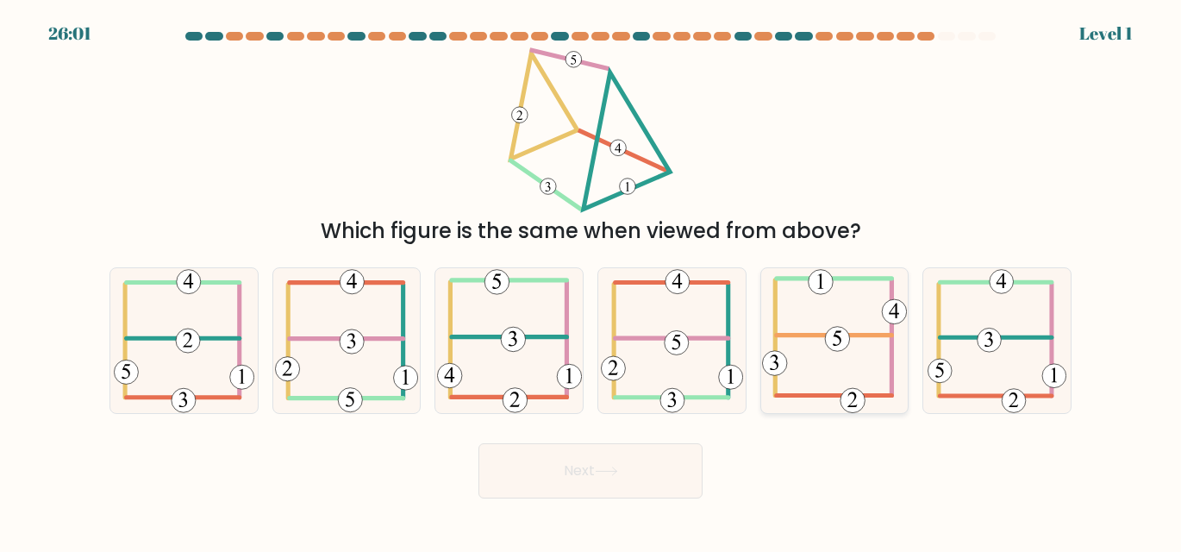
click at [859, 335] on 604 at bounding box center [834, 335] width 115 height 0
click at [591, 280] on input "e." at bounding box center [590, 278] width 1 height 4
radio input "true"
click at [623, 472] on button "Next" at bounding box center [590, 470] width 224 height 55
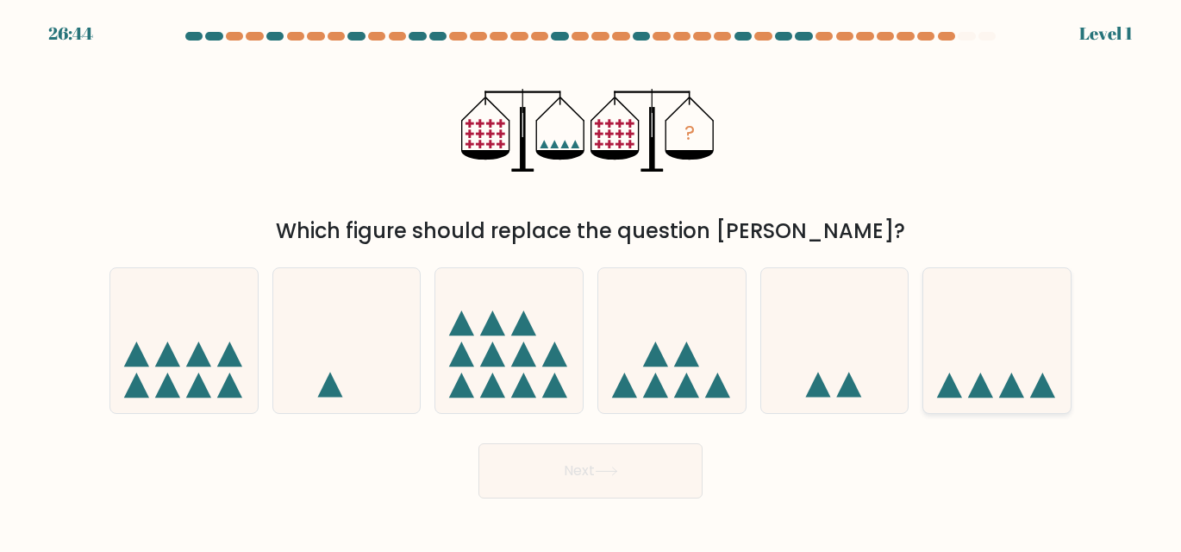
click at [1038, 378] on icon at bounding box center [996, 340] width 147 height 122
click at [591, 280] on input "f." at bounding box center [590, 278] width 1 height 4
radio input "true"
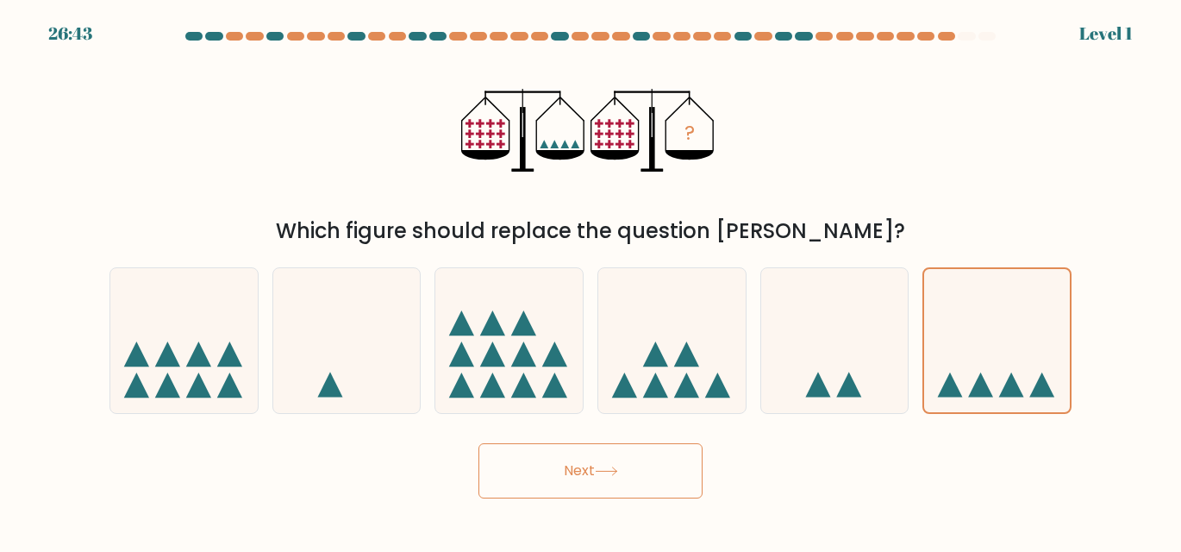
click at [621, 496] on button "Next" at bounding box center [590, 470] width 224 height 55
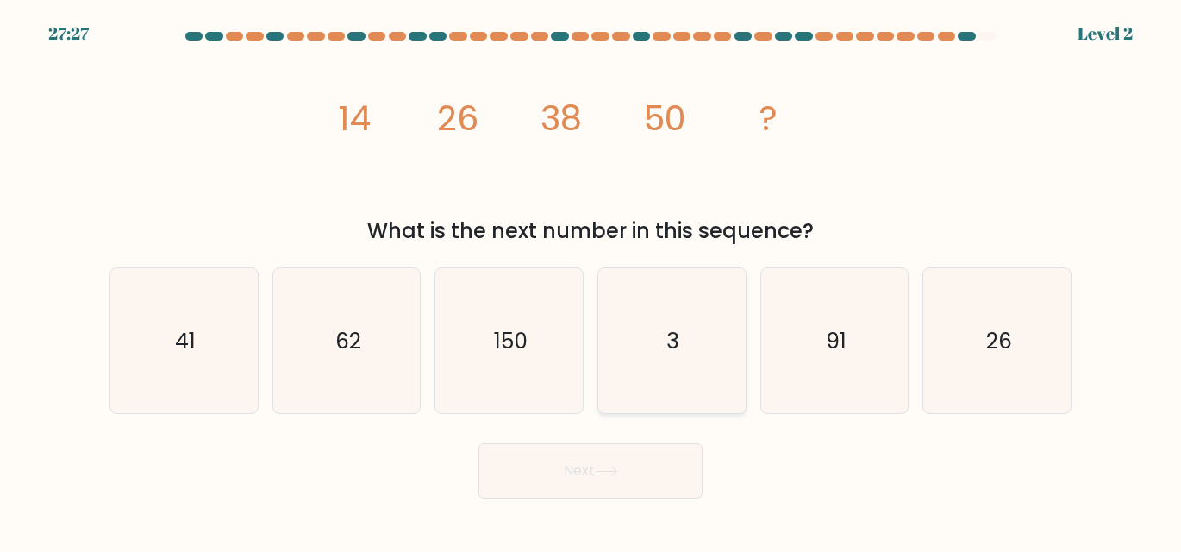
drag, startPoint x: 690, startPoint y: 347, endPoint x: 655, endPoint y: 406, distance: 68.8
click at [687, 353] on icon "3" at bounding box center [671, 340] width 145 height 145
click at [591, 280] on input "d. 3" at bounding box center [590, 278] width 1 height 4
radio input "true"
click at [632, 462] on button "Next" at bounding box center [590, 470] width 224 height 55
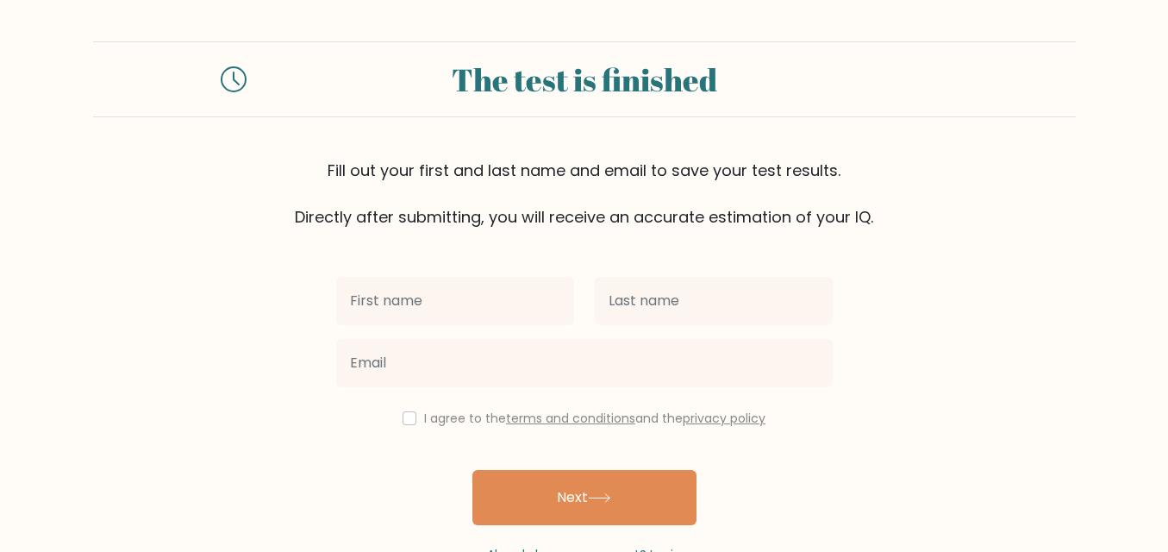
click at [451, 307] on input "text" at bounding box center [455, 301] width 238 height 48
type input "FELIAS"
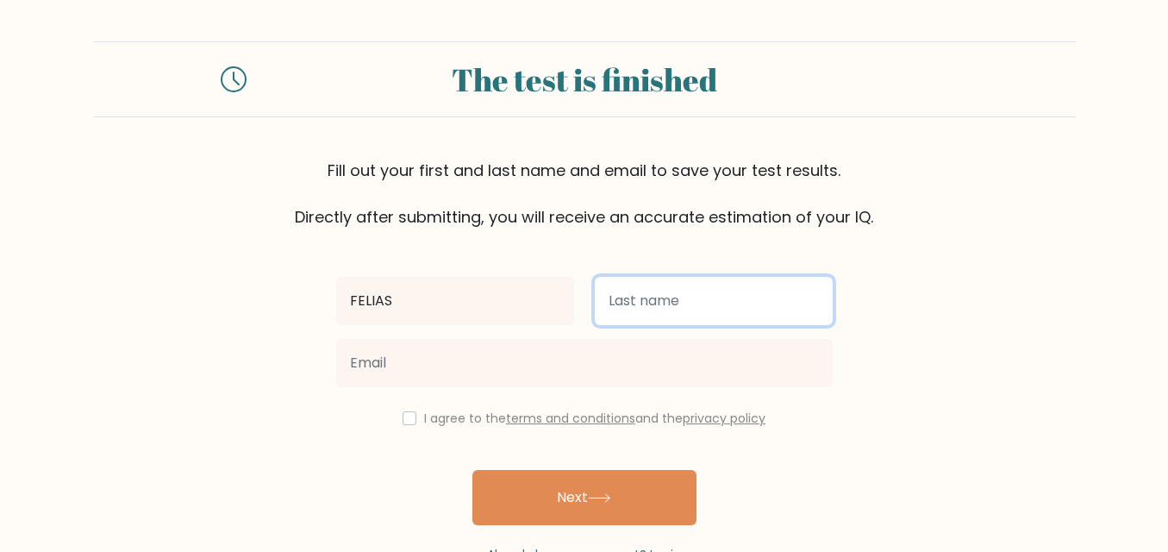
click at [683, 294] on input "text" at bounding box center [714, 301] width 238 height 48
type input "RUTHEL"
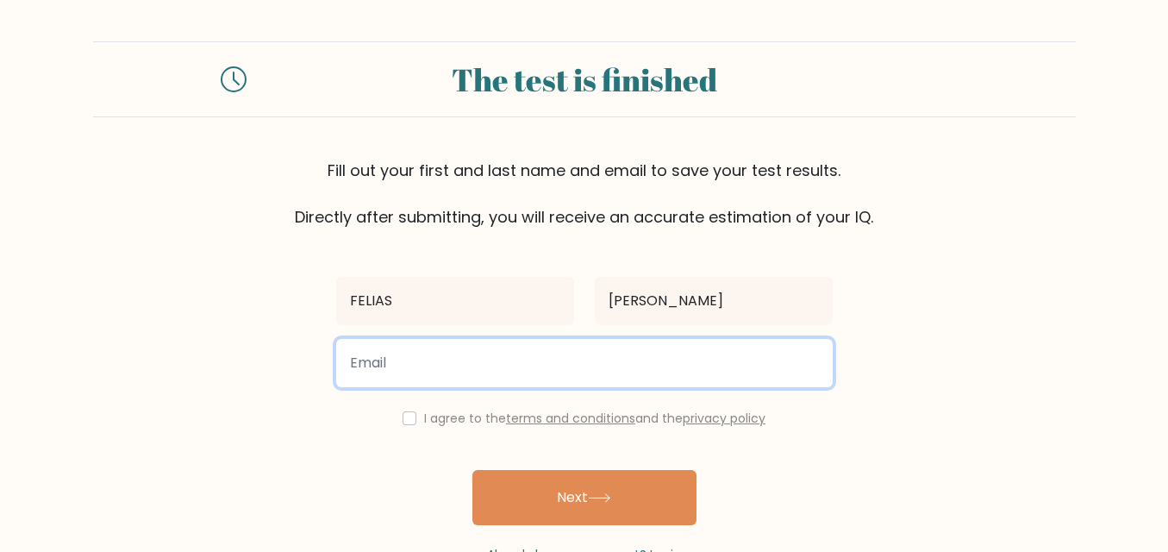
click at [537, 373] on input "email" at bounding box center [584, 363] width 497 height 48
type input "feliasruthel@gmail.com"
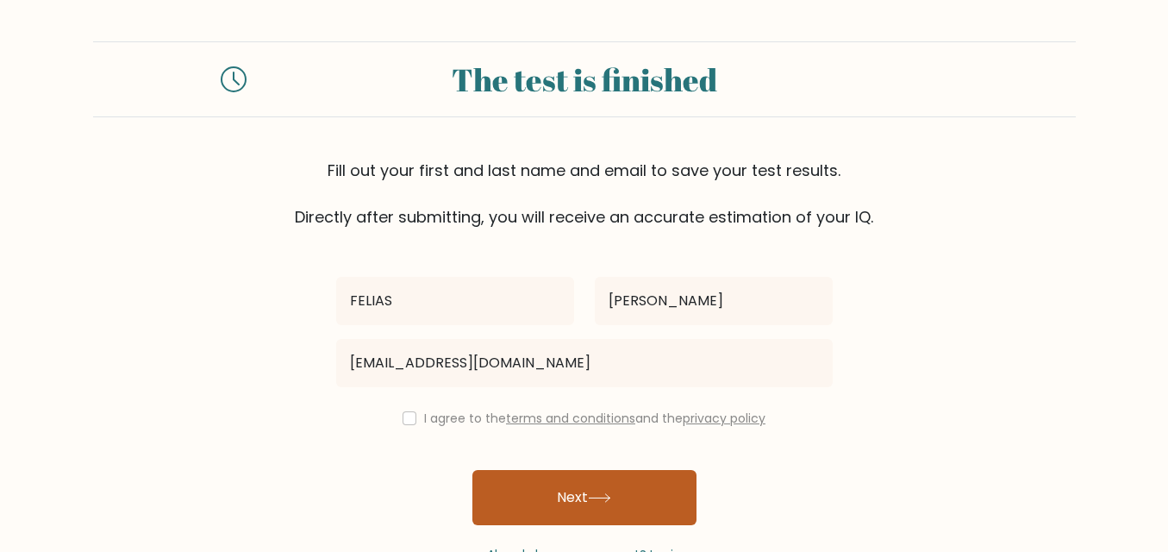
drag, startPoint x: 523, startPoint y: 478, endPoint x: 513, endPoint y: 472, distance: 12.0
click at [523, 476] on button "Next" at bounding box center [584, 497] width 224 height 55
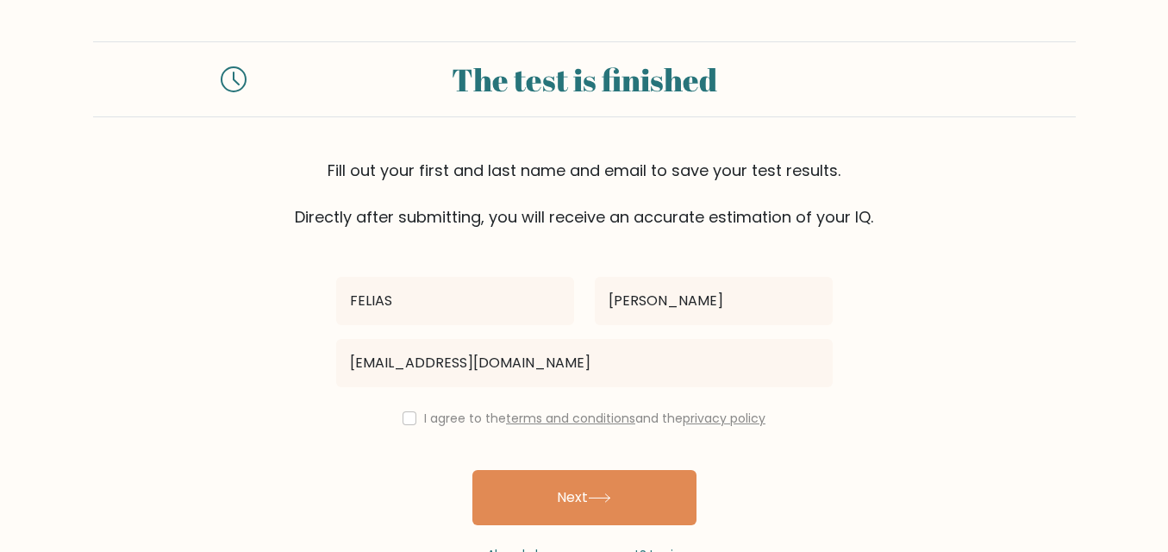
click at [412, 417] on div "I agree to the terms and conditions and the privacy policy" at bounding box center [584, 418] width 517 height 21
click at [406, 421] on input "checkbox" at bounding box center [410, 418] width 14 height 14
checkbox input "true"
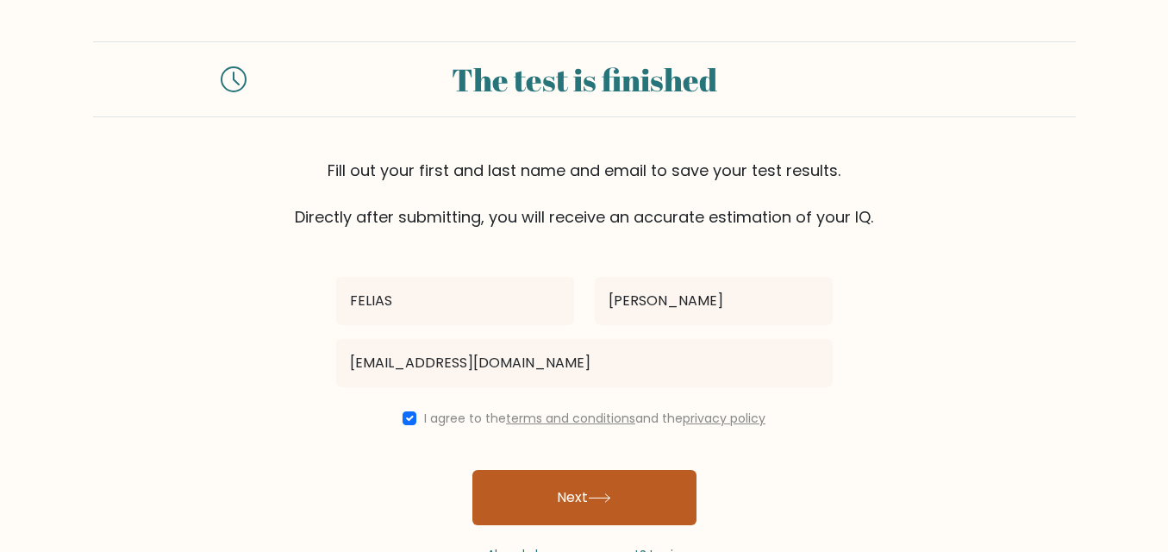
click at [515, 482] on button "Next" at bounding box center [584, 497] width 224 height 55
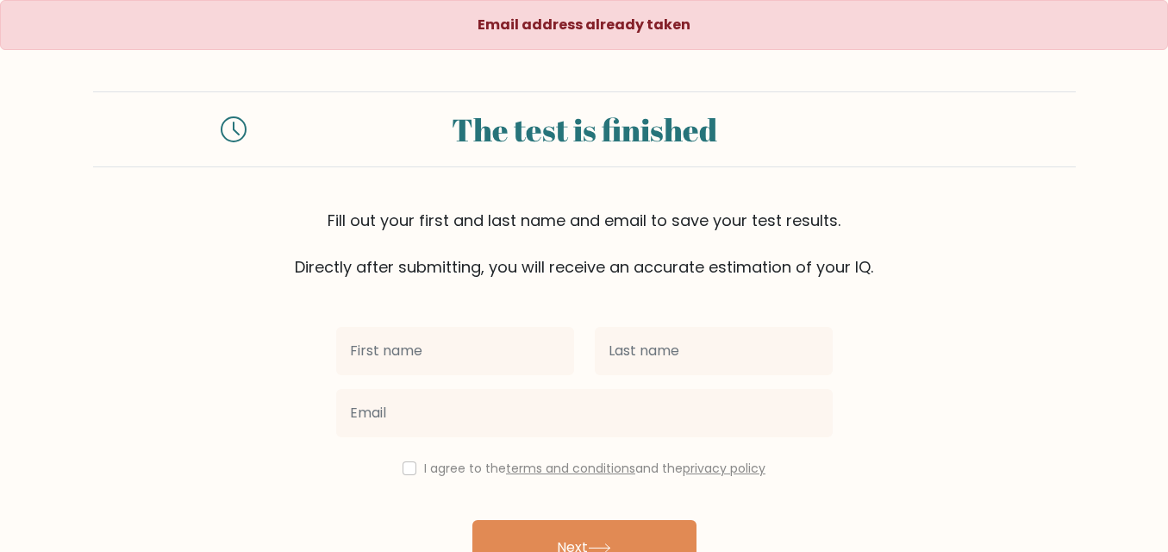
click at [373, 366] on input "text" at bounding box center [455, 351] width 238 height 48
type input "FELIAS"
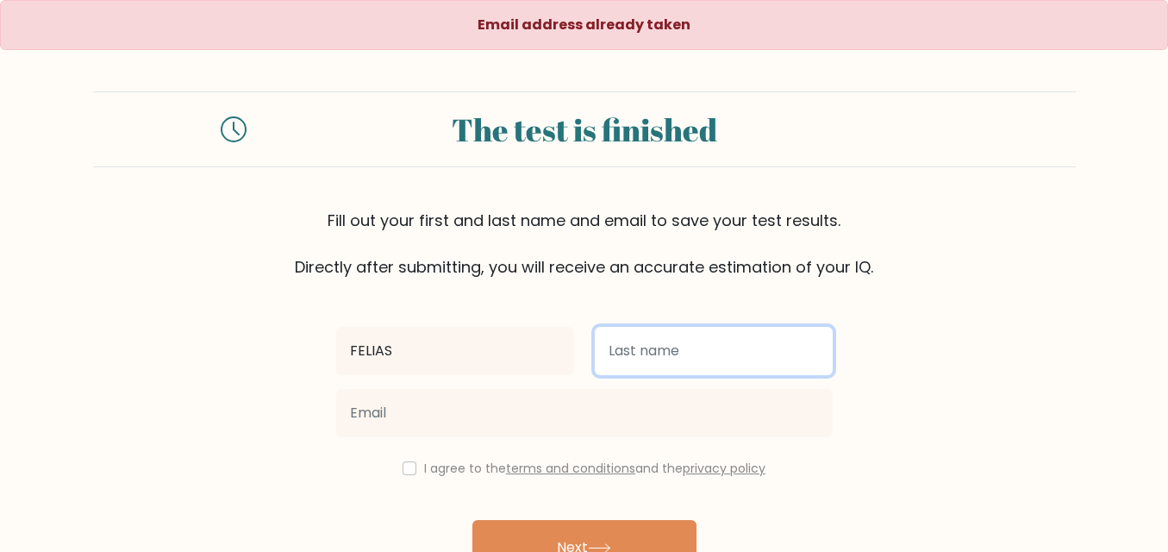
click at [683, 356] on input "text" at bounding box center [714, 351] width 238 height 48
type input "RUTHEL"
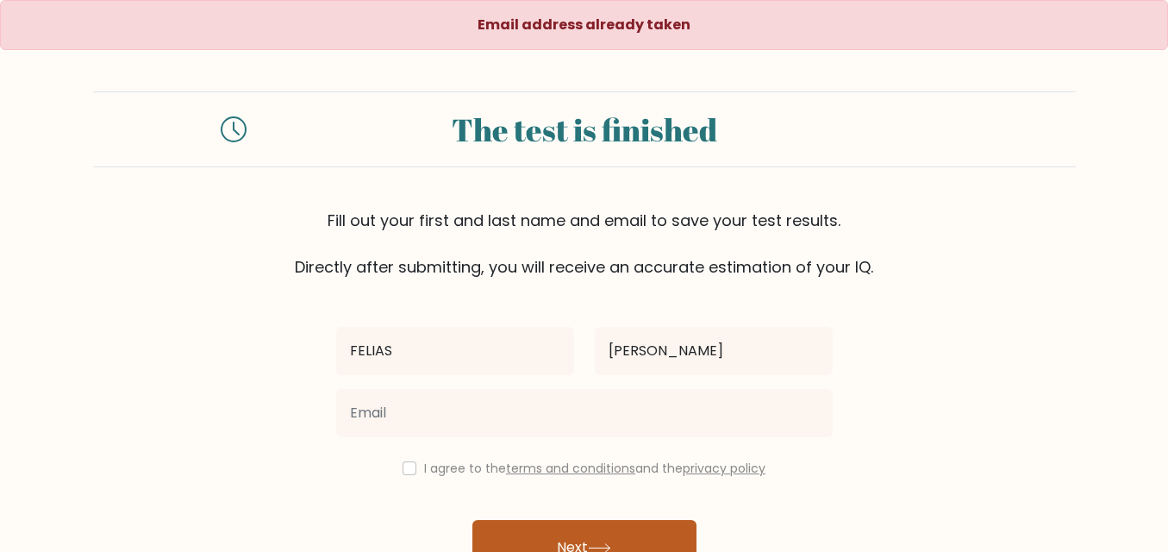
click at [564, 529] on button "Next" at bounding box center [584, 547] width 224 height 55
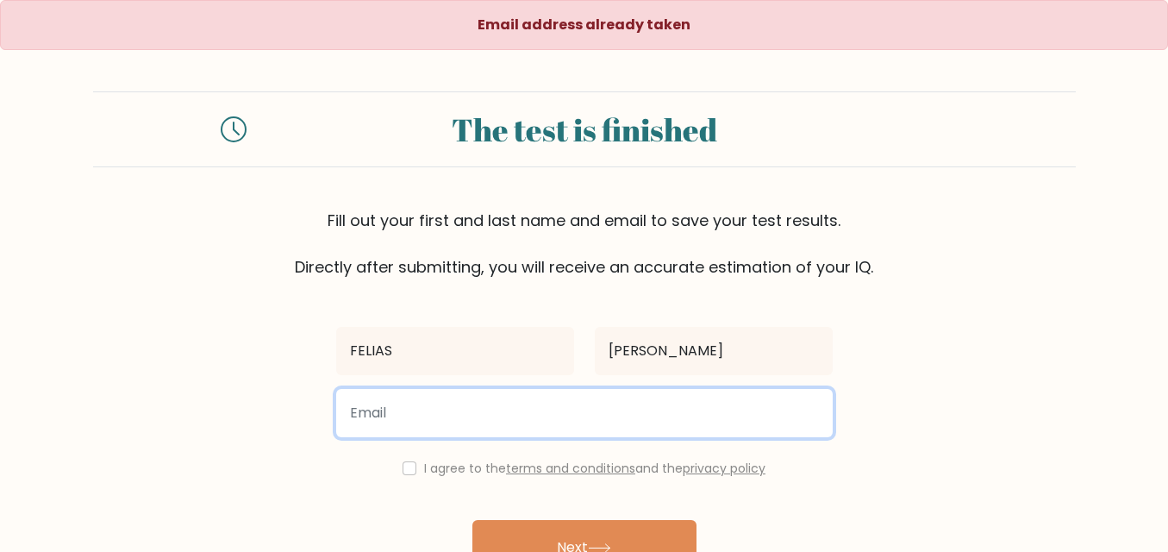
click at [521, 422] on input "email" at bounding box center [584, 413] width 497 height 48
type input "feliasruthel@gmail.com"
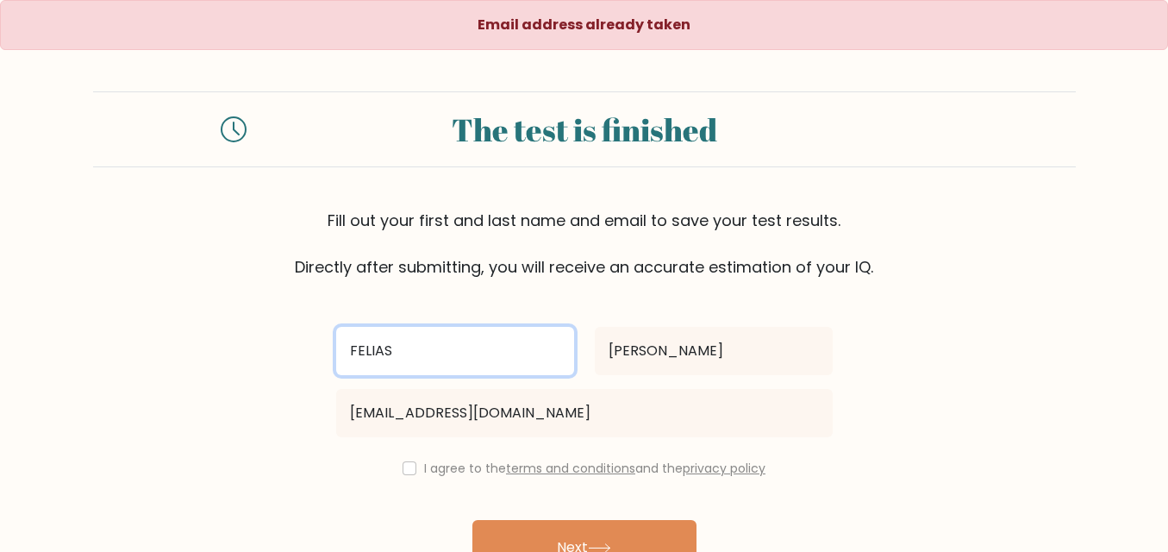
click at [414, 336] on input "FELIAS" at bounding box center [455, 351] width 238 height 48
type input "F"
type input "RUTHEL"
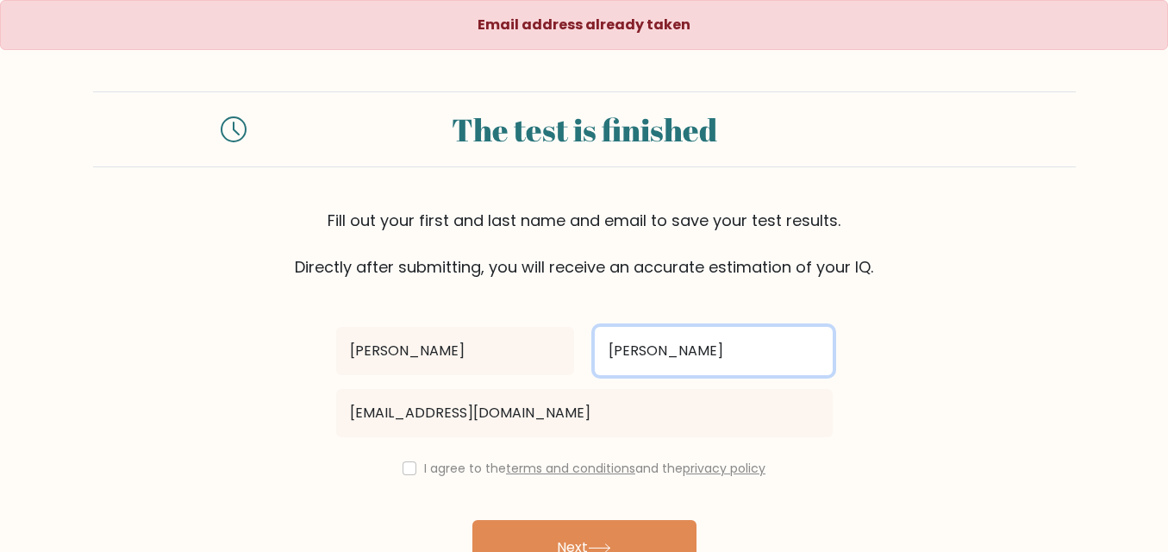
click at [733, 351] on input "RUTHEL" at bounding box center [714, 351] width 238 height 48
type input "R"
type input "FELIAS"
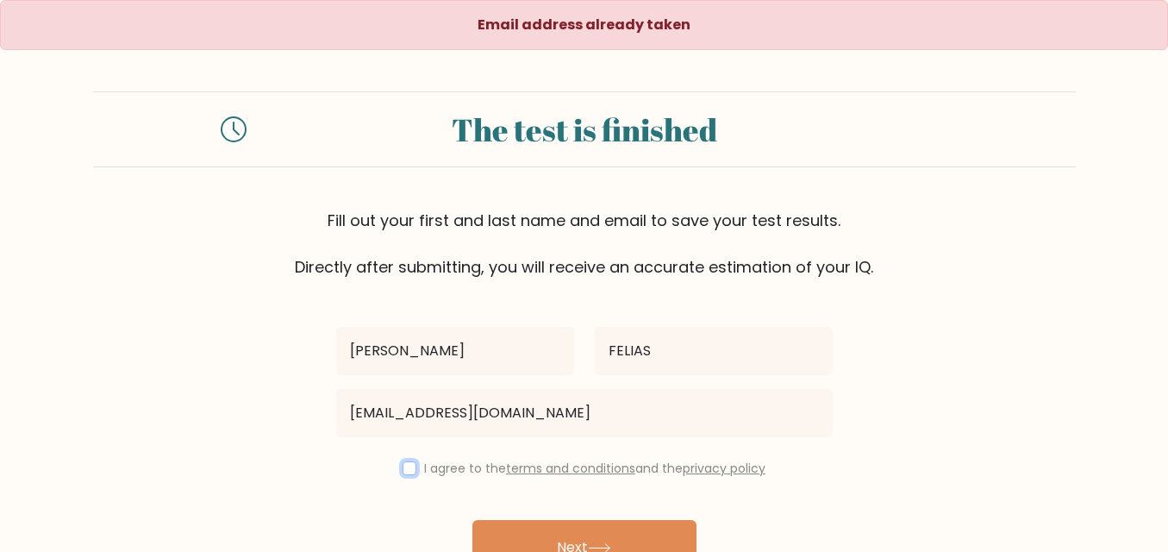
click at [403, 472] on input "checkbox" at bounding box center [410, 468] width 14 height 14
checkbox input "true"
click at [505, 528] on button "Next" at bounding box center [584, 547] width 224 height 55
click at [384, 353] on input "text" at bounding box center [455, 351] width 238 height 48
type input "[PERSON_NAME]"
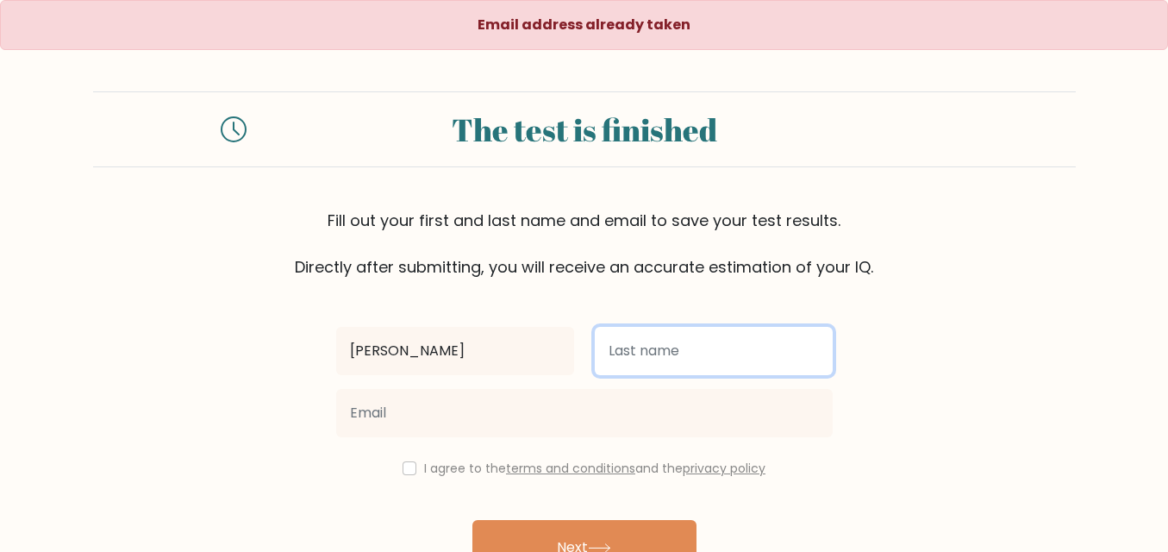
click at [713, 349] on input "text" at bounding box center [714, 351] width 238 height 48
type input "[PERSON_NAME]"
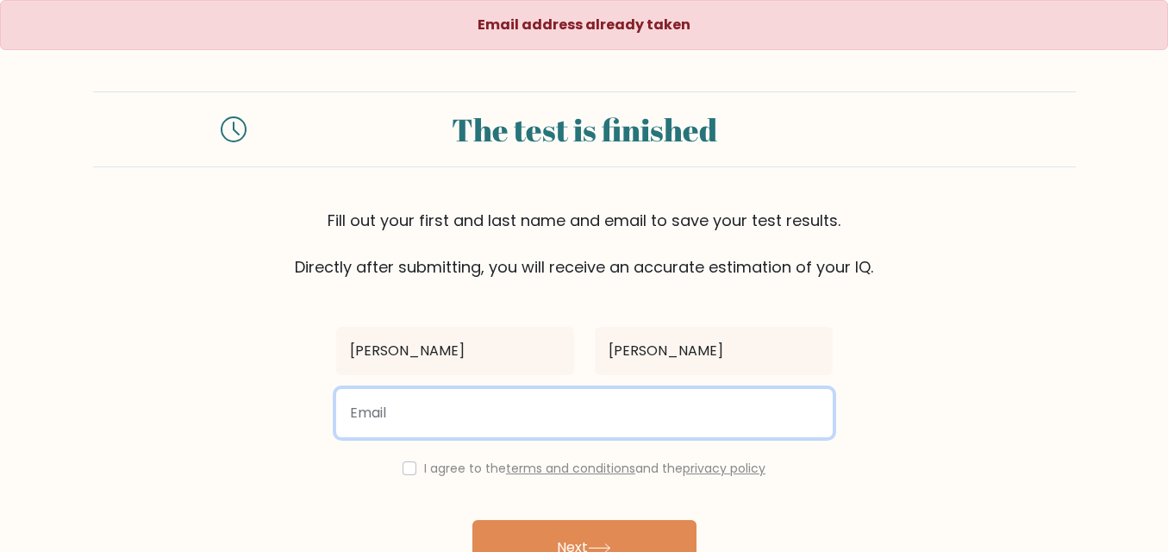
click at [506, 416] on input "email" at bounding box center [584, 413] width 497 height 48
click at [558, 421] on input "[EMAIL_ADDRESS]" at bounding box center [584, 413] width 497 height 48
type input "[EMAIL_ADDRESS][DOMAIN_NAME]"
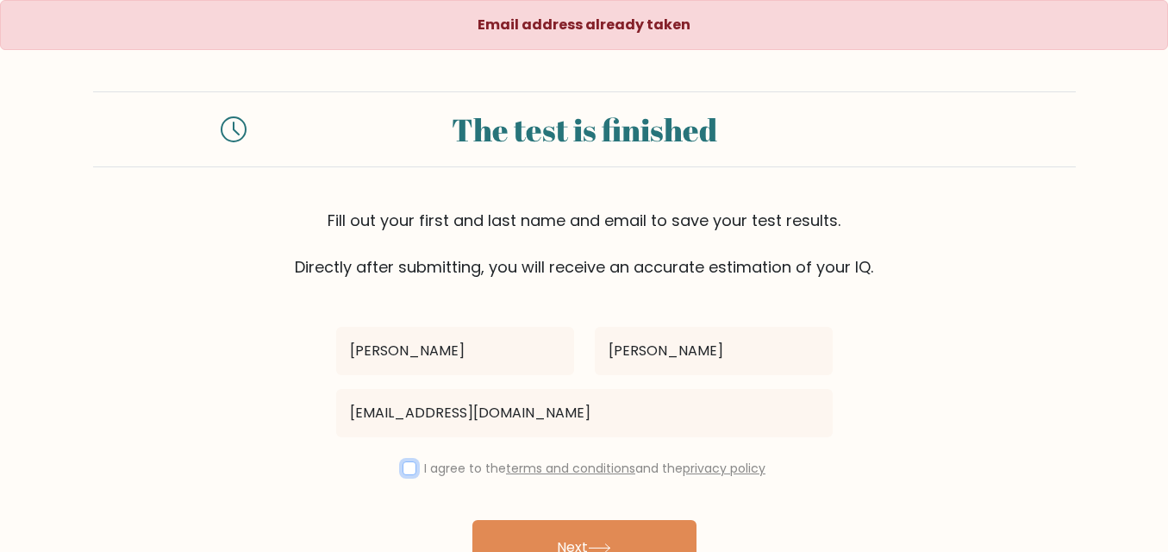
click at [403, 469] on input "checkbox" at bounding box center [410, 468] width 14 height 14
checkbox input "true"
click at [619, 530] on button "Next" at bounding box center [584, 547] width 224 height 55
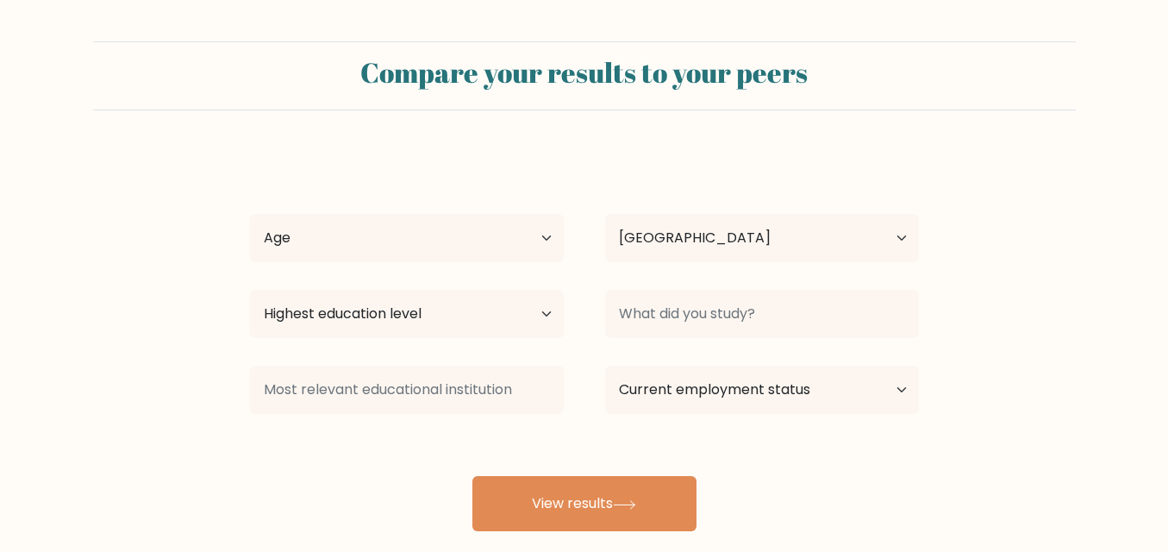
select select "PH"
click at [397, 233] on select "Age Under [DEMOGRAPHIC_DATA] [DEMOGRAPHIC_DATA] [DEMOGRAPHIC_DATA] [DEMOGRAPHIC…" at bounding box center [407, 238] width 314 height 48
select select "35_44"
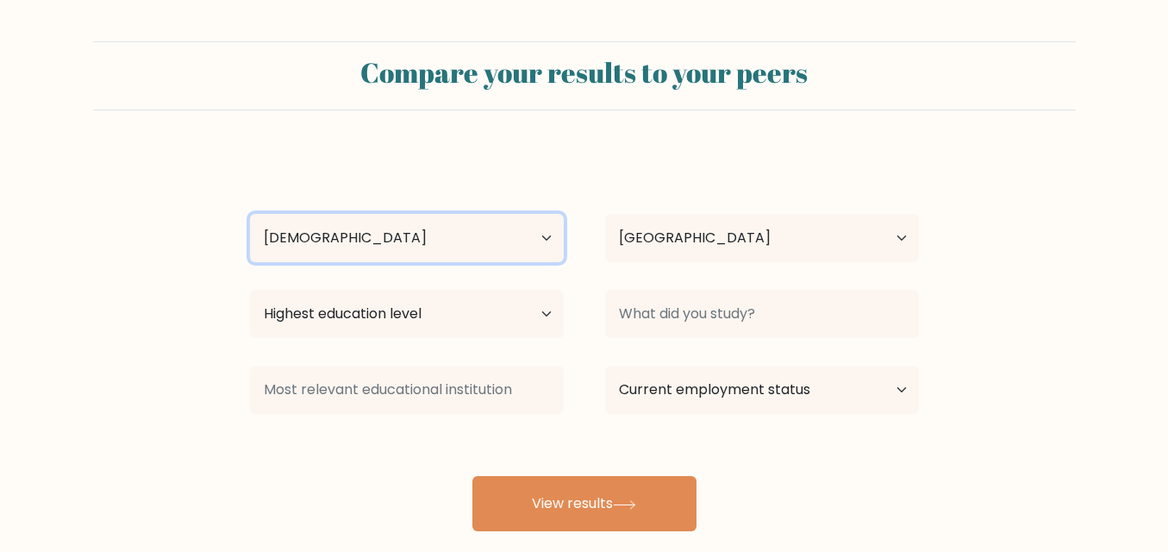
click at [250, 214] on select "Age Under [DEMOGRAPHIC_DATA] [DEMOGRAPHIC_DATA] [DEMOGRAPHIC_DATA] [DEMOGRAPHIC…" at bounding box center [407, 238] width 314 height 48
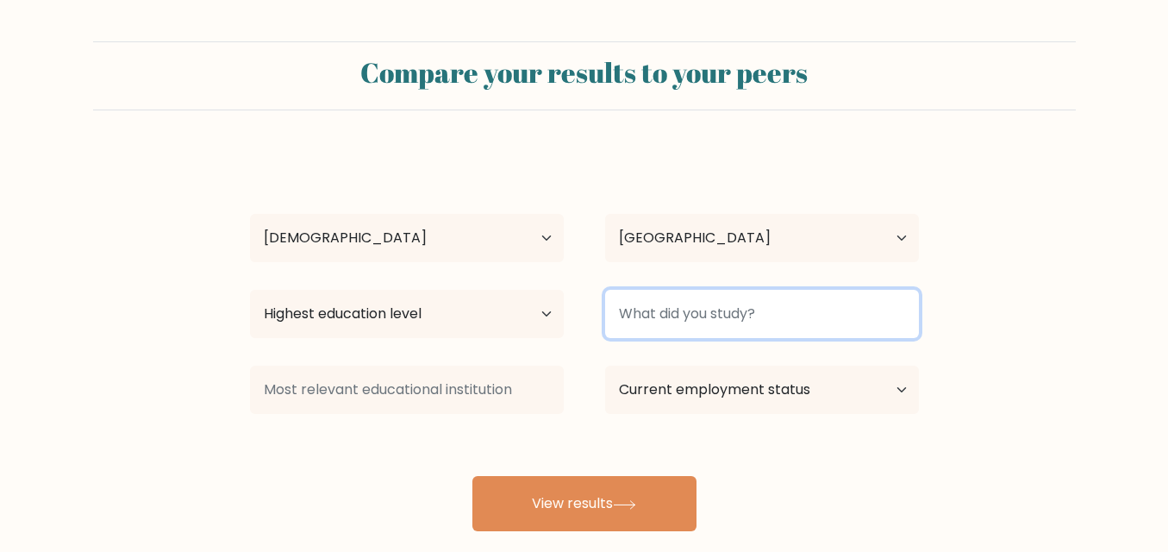
click at [651, 315] on input at bounding box center [762, 314] width 314 height 48
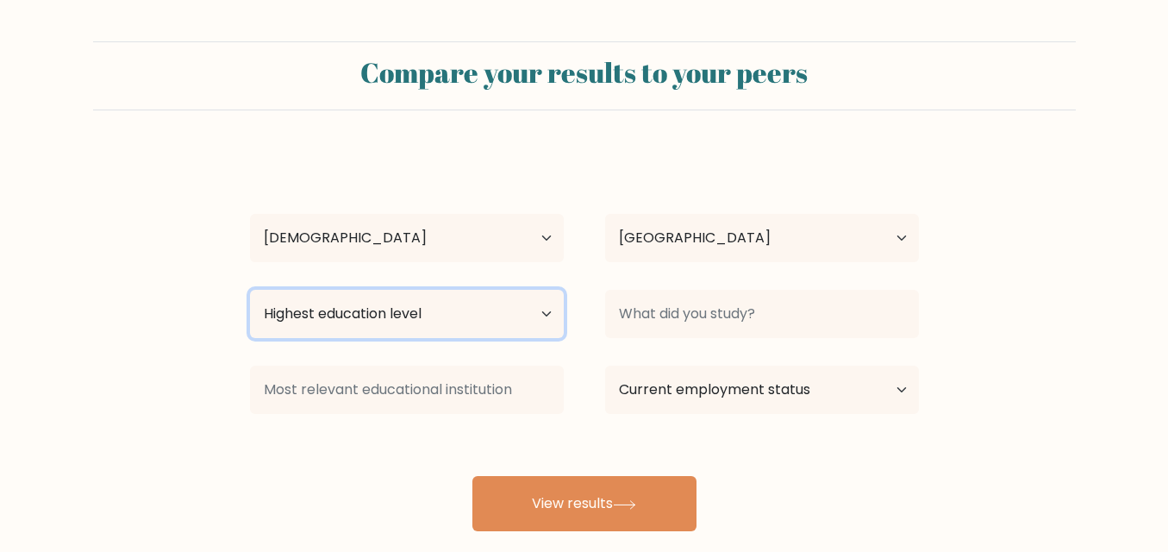
click at [550, 317] on select "Highest education level No schooling Primary Lower Secondary Upper Secondary Oc…" at bounding box center [407, 314] width 314 height 48
select select "no_schooling"
click at [250, 290] on select "Highest education level No schooling Primary Lower Secondary Upper Secondary Oc…" at bounding box center [407, 314] width 314 height 48
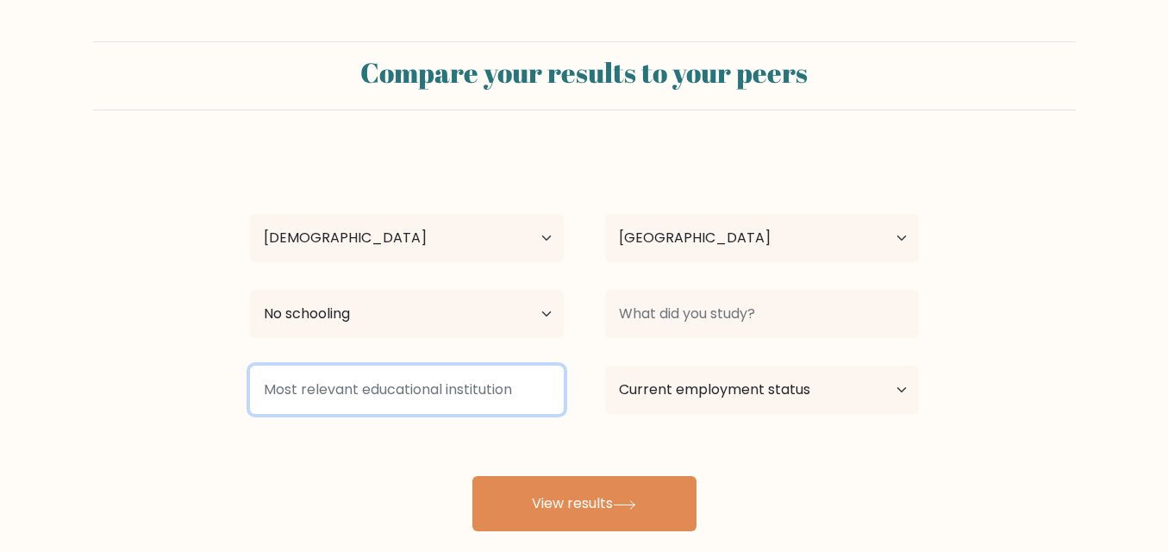
click at [540, 393] on input at bounding box center [407, 390] width 314 height 48
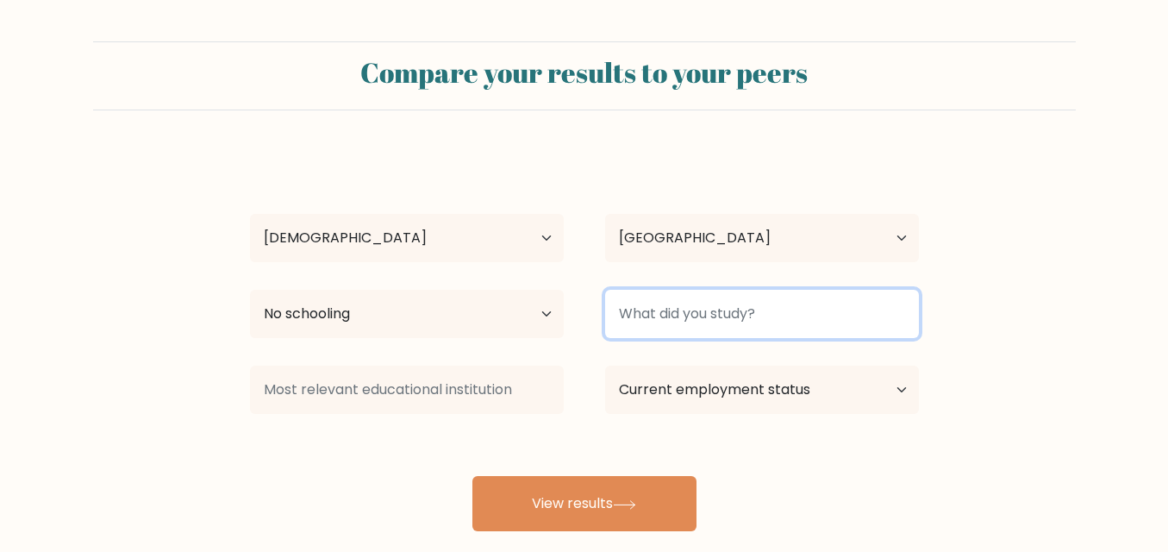
click at [731, 319] on input at bounding box center [762, 314] width 314 height 48
click at [763, 319] on input "NOT YET" at bounding box center [762, 314] width 314 height 48
type input "NOT YET"
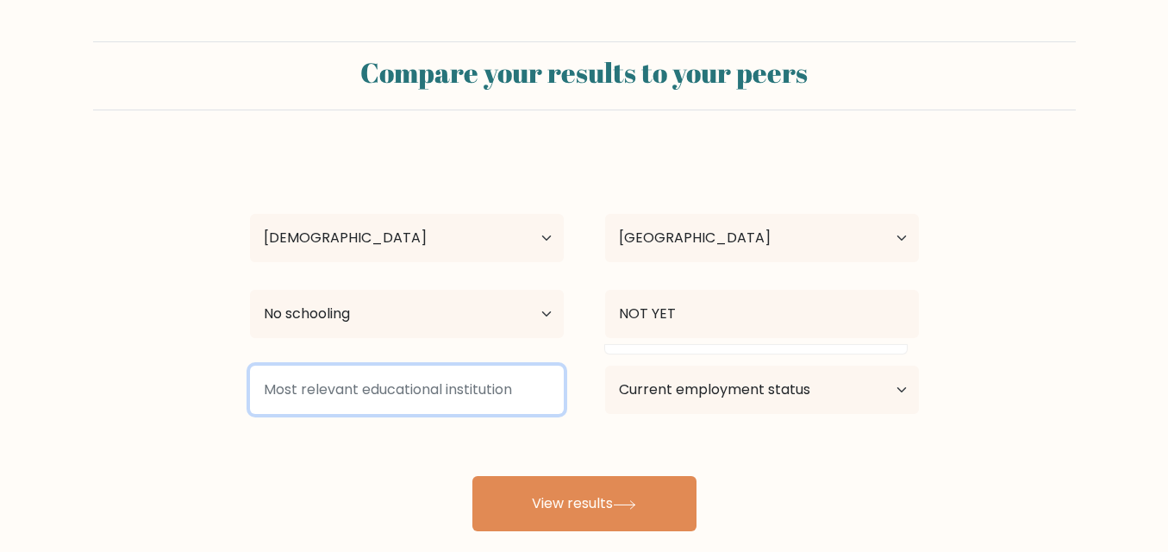
click at [541, 379] on input at bounding box center [407, 390] width 314 height 48
click at [490, 396] on input at bounding box center [407, 390] width 314 height 48
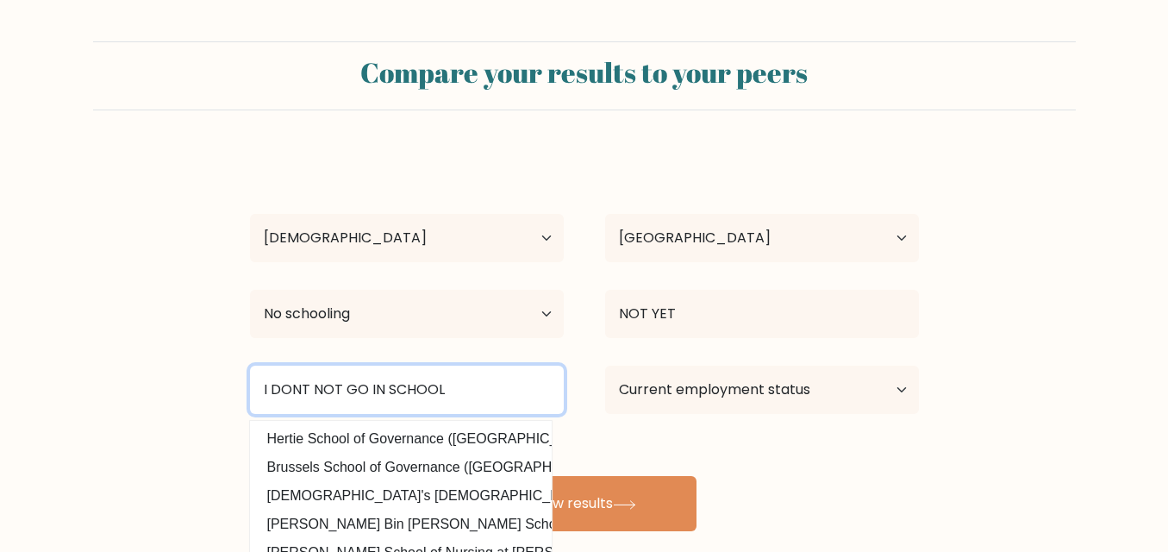
type input "I DONT NOT GO IN SCHOOL"
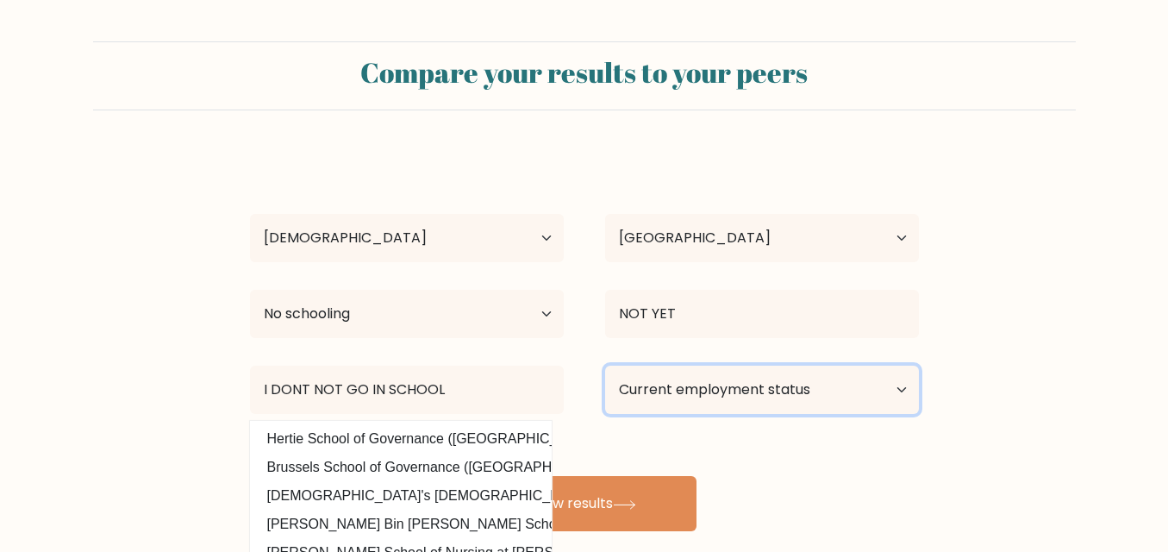
click at [666, 391] on select "Current employment status Employed Student Retired Other / prefer not to answer" at bounding box center [762, 390] width 314 height 48
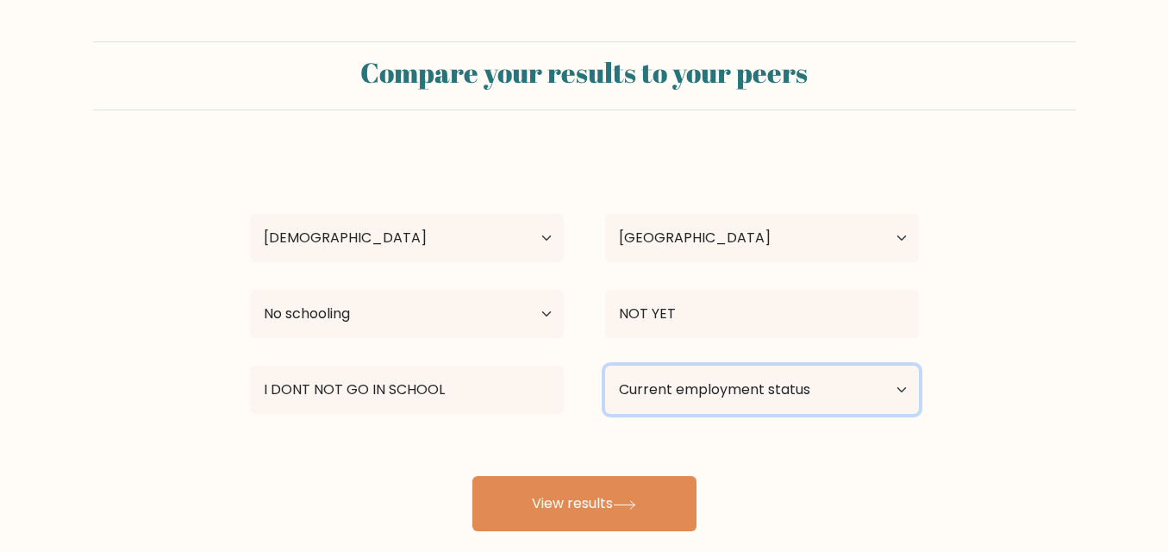
select select "other"
click at [605, 366] on select "Current employment status Employed Student Retired Other / prefer not to answer" at bounding box center [762, 390] width 314 height 48
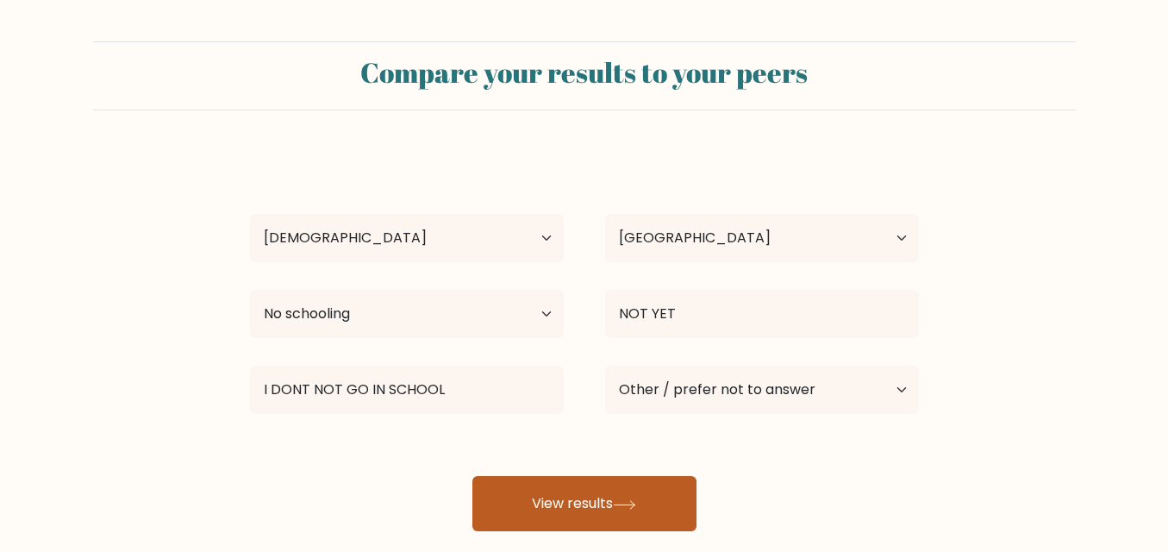
click at [638, 515] on button "View results" at bounding box center [584, 503] width 224 height 55
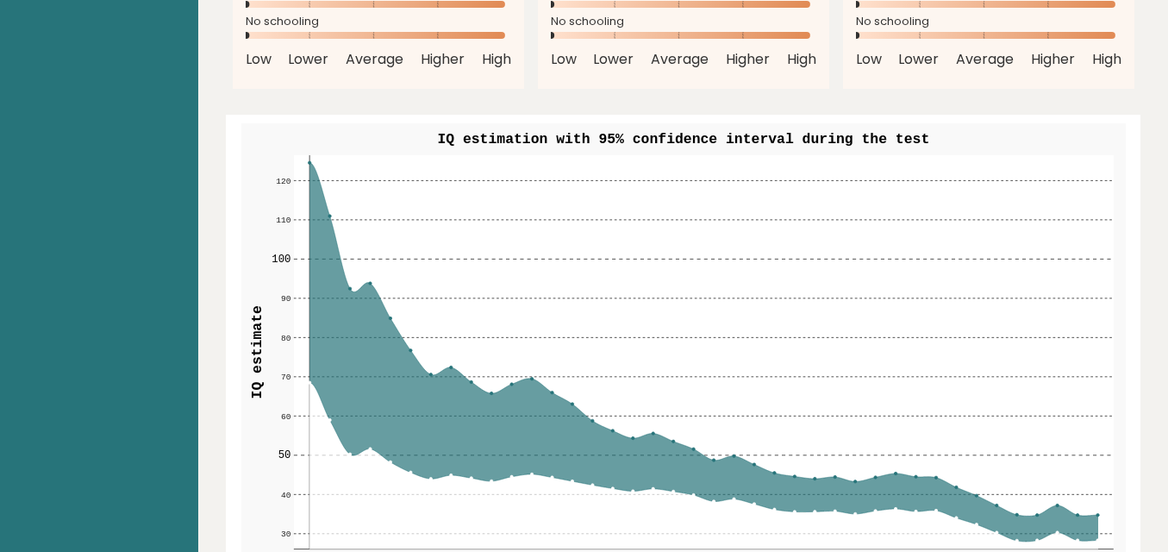
scroll to position [1959, 0]
click at [313, 161] on icon at bounding box center [703, 350] width 789 height 378
click at [511, 130] on text "IQ estimation with 95% confidence interval during the test" at bounding box center [683, 138] width 492 height 16
click at [620, 130] on text "IQ estimation with 95% confidence interval during the test" at bounding box center [683, 138] width 492 height 16
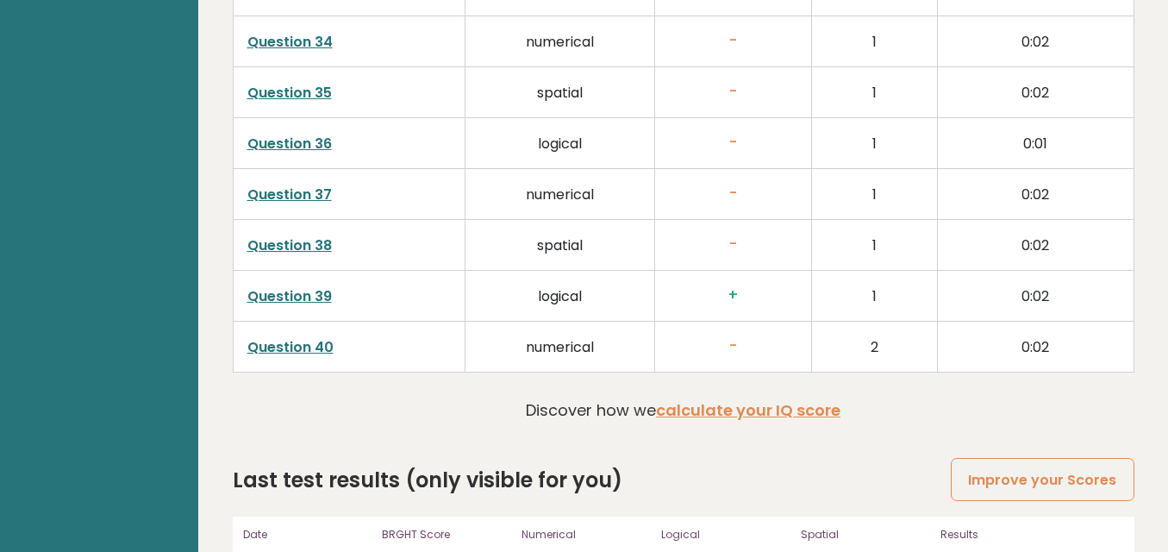
scroll to position [4441, 0]
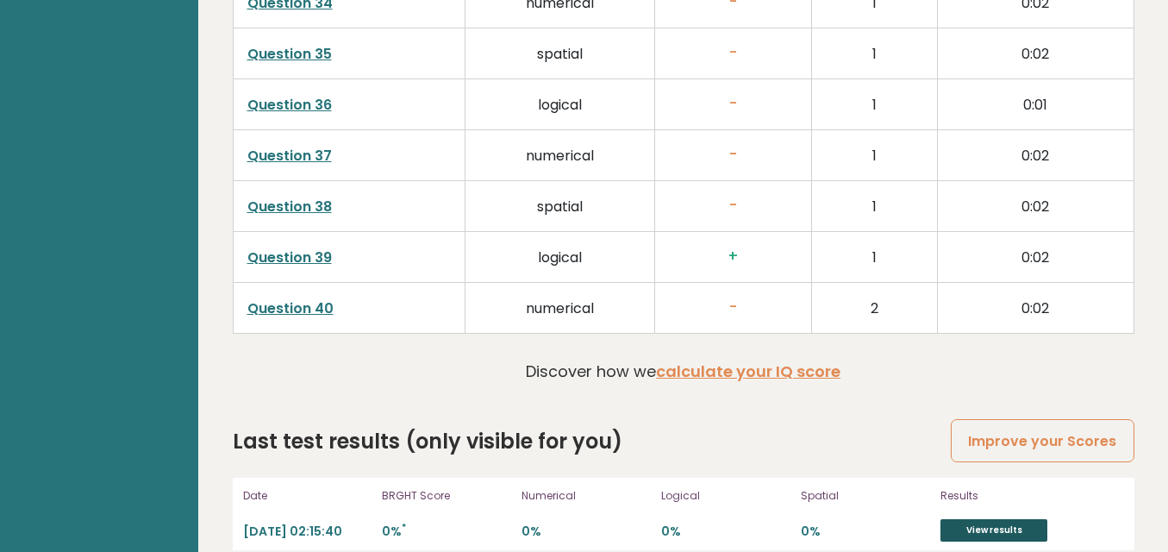
click at [1034, 519] on link "View results" at bounding box center [993, 530] width 107 height 22
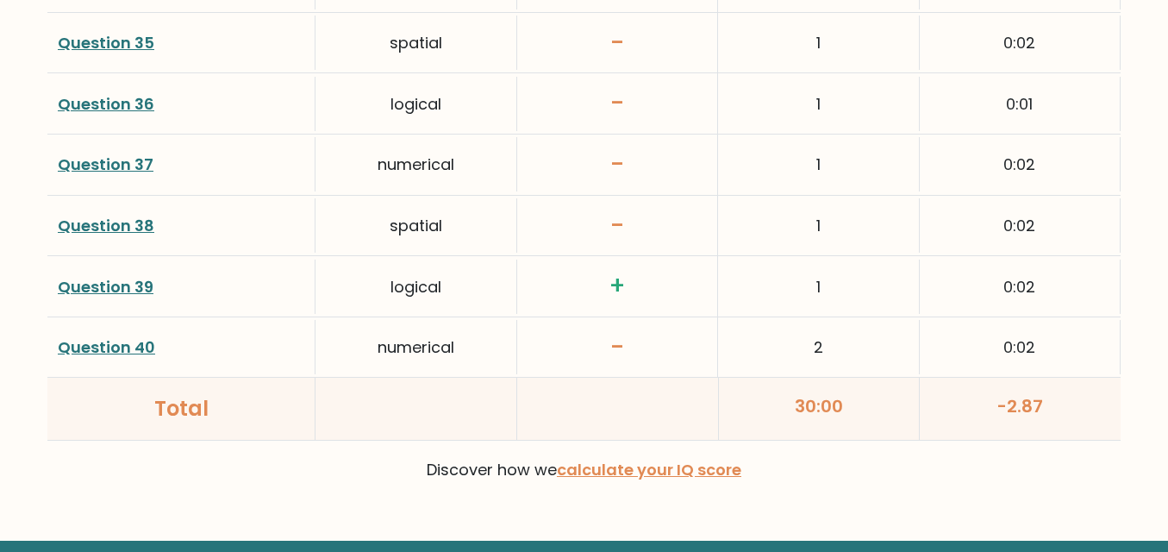
scroll to position [4649, 0]
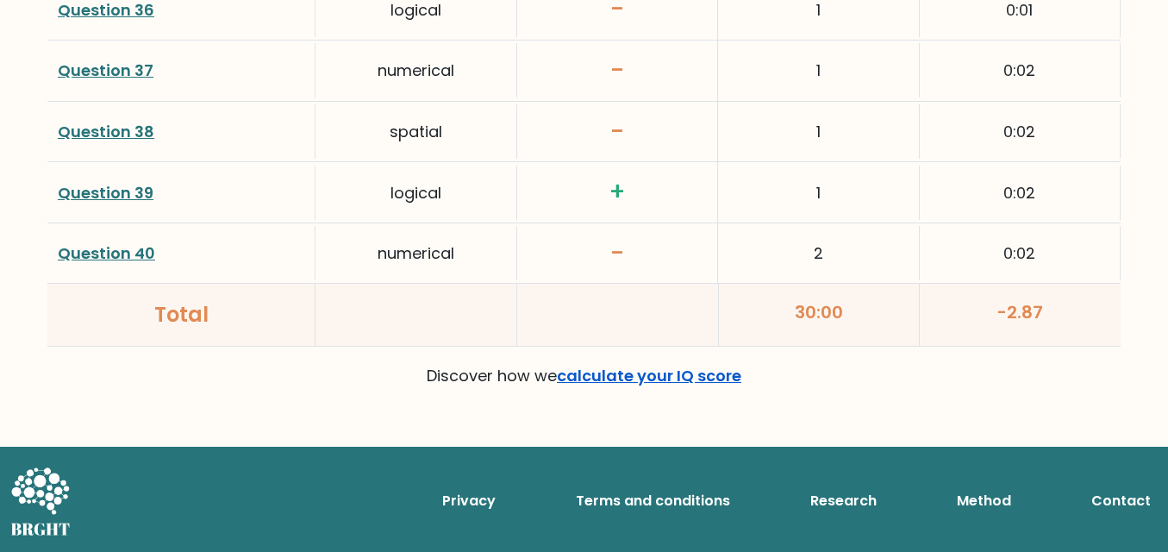
click at [697, 371] on link "calculate your IQ score" at bounding box center [649, 376] width 184 height 22
click at [672, 375] on link "calculate your IQ score" at bounding box center [649, 376] width 184 height 22
